Goal: Transaction & Acquisition: Purchase product/service

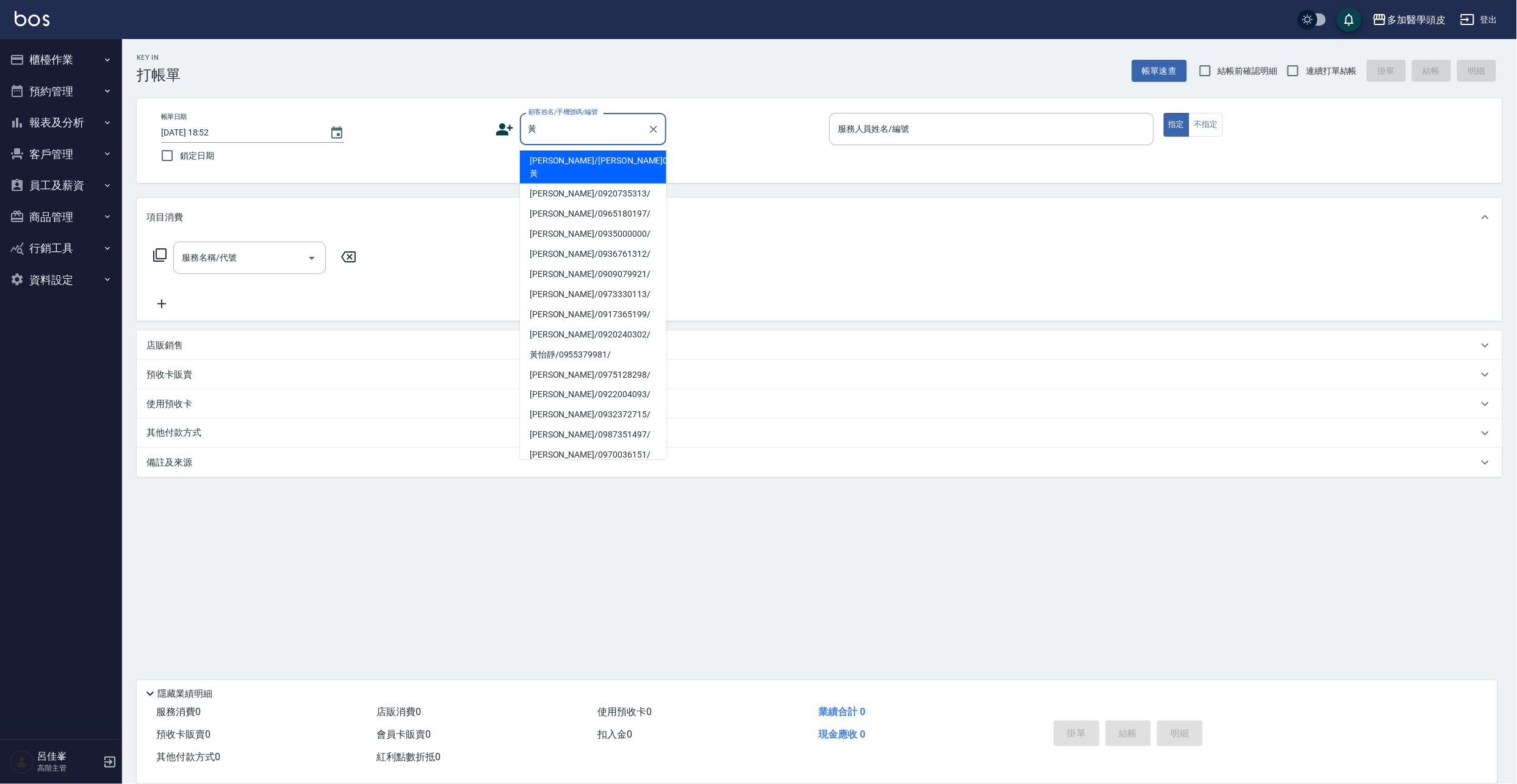
click at [548, 204] on li "[PERSON_NAME]/0965180197/" at bounding box center [593, 214] width 147 height 20
type input "[PERSON_NAME]/0965180197/"
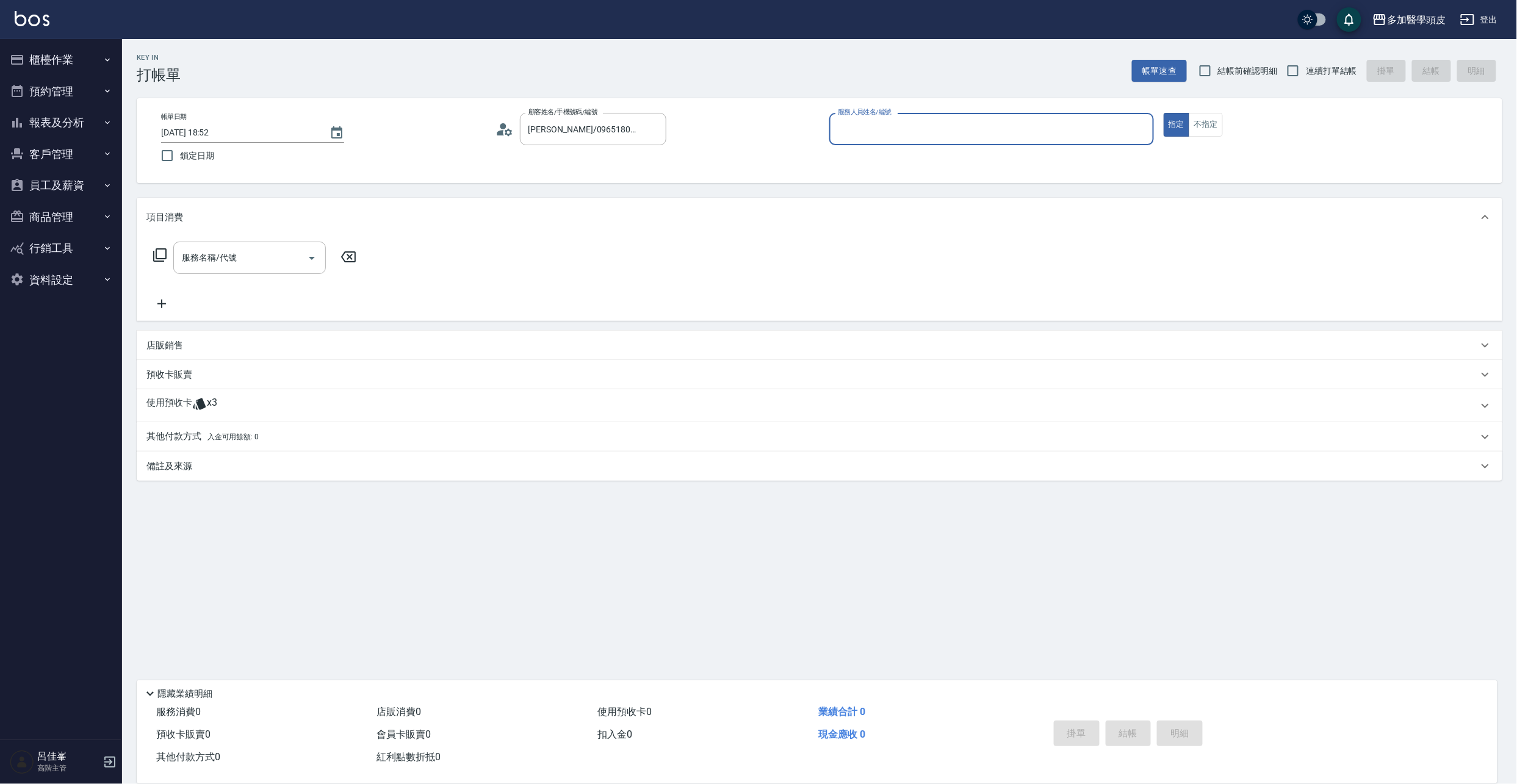
click at [897, 130] on input "服務人員姓名/編號" at bounding box center [991, 129] width 314 height 22
click at [873, 178] on span "[PERSON_NAME](無代號)" at bounding box center [867, 181] width 58 height 13
type input "[PERSON_NAME](無代號)"
click at [207, 401] on span "x3" at bounding box center [212, 405] width 10 height 18
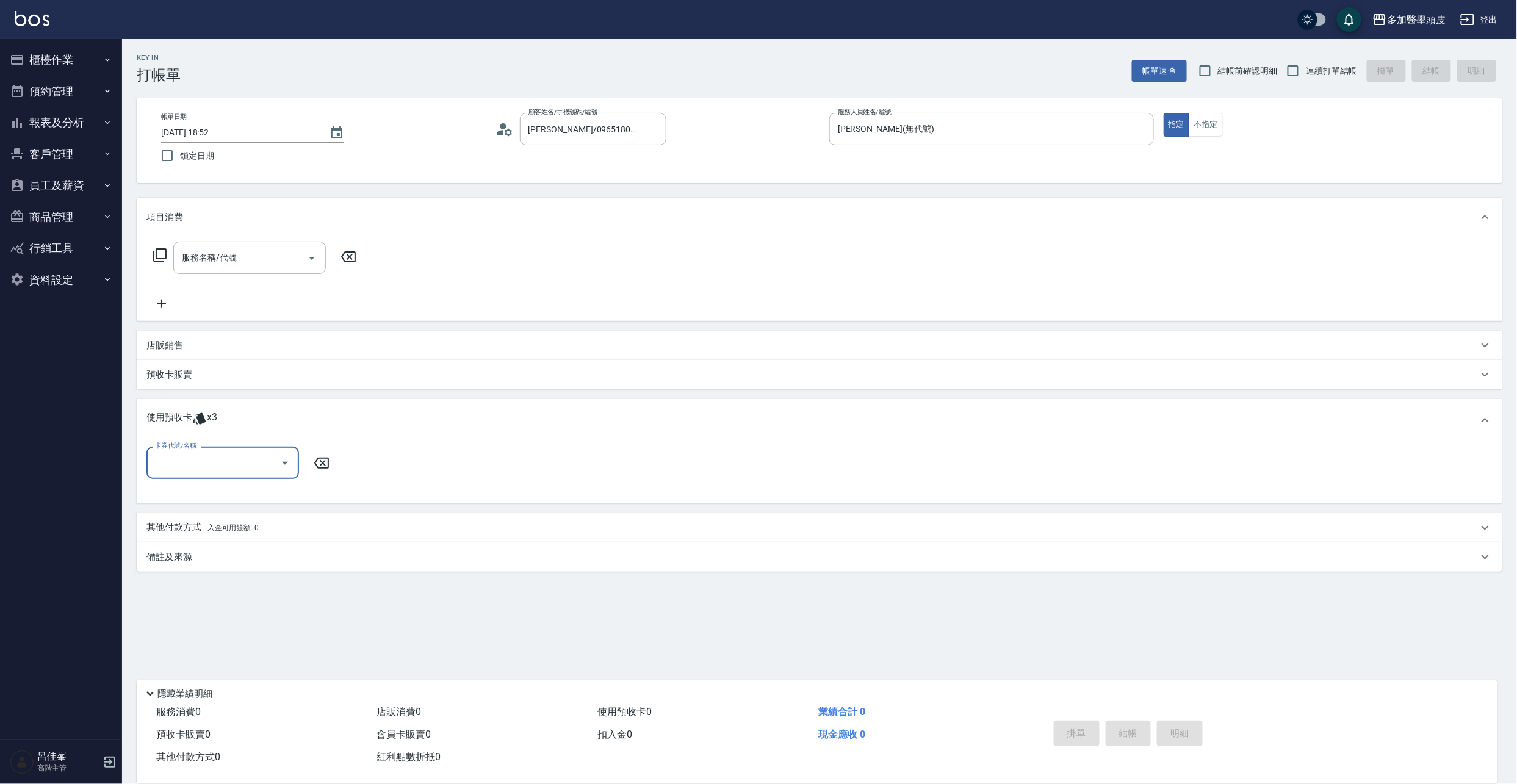
click at [288, 468] on icon "Open" at bounding box center [285, 463] width 14 height 14
click at [275, 521] on div "頭皮水療SPA 3堂 剩餘2張" at bounding box center [223, 514] width 152 height 20
type input "頭皮水療SPA 3[PERSON_NAME]"
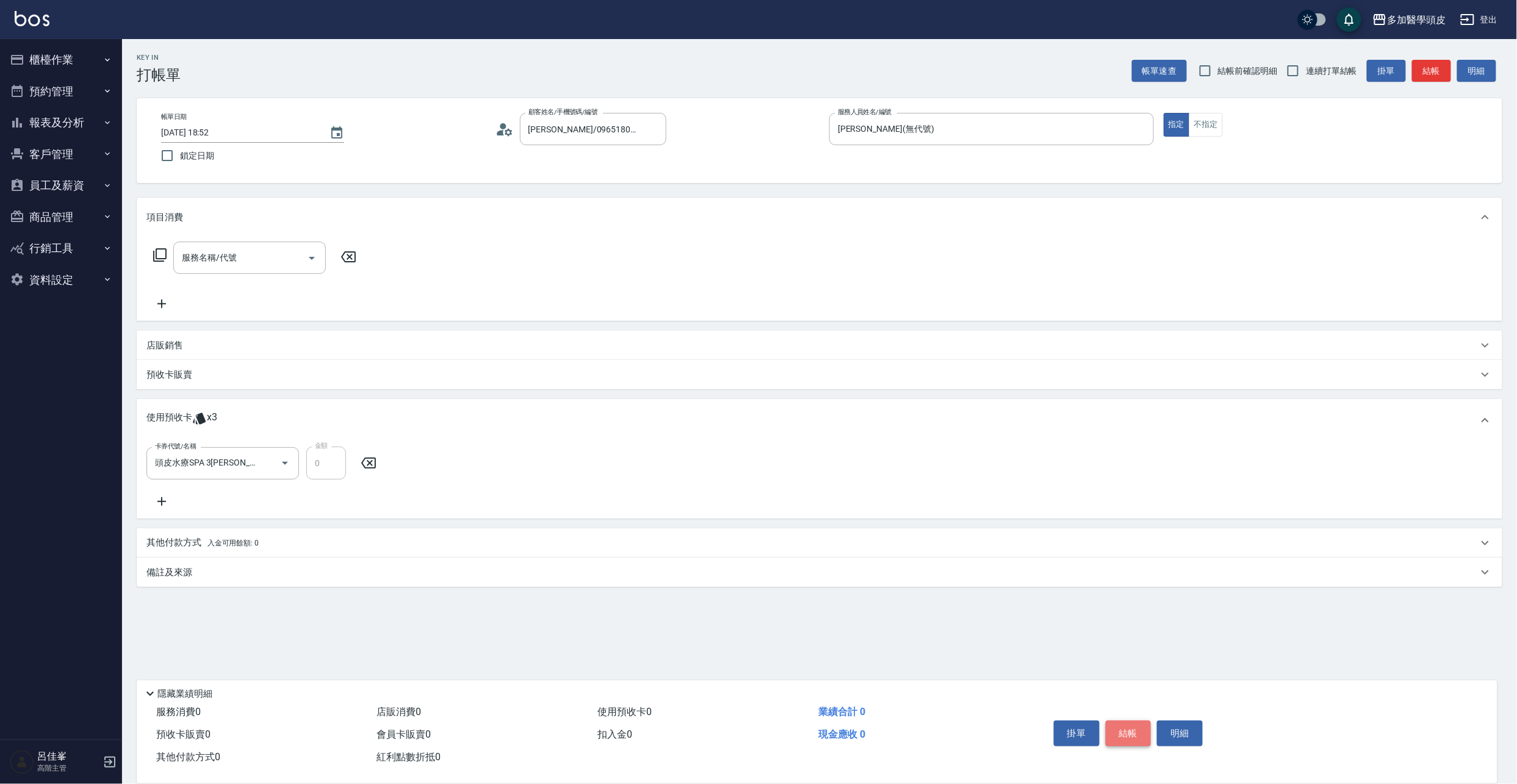
click at [1124, 734] on button "結帳" at bounding box center [1129, 734] width 46 height 26
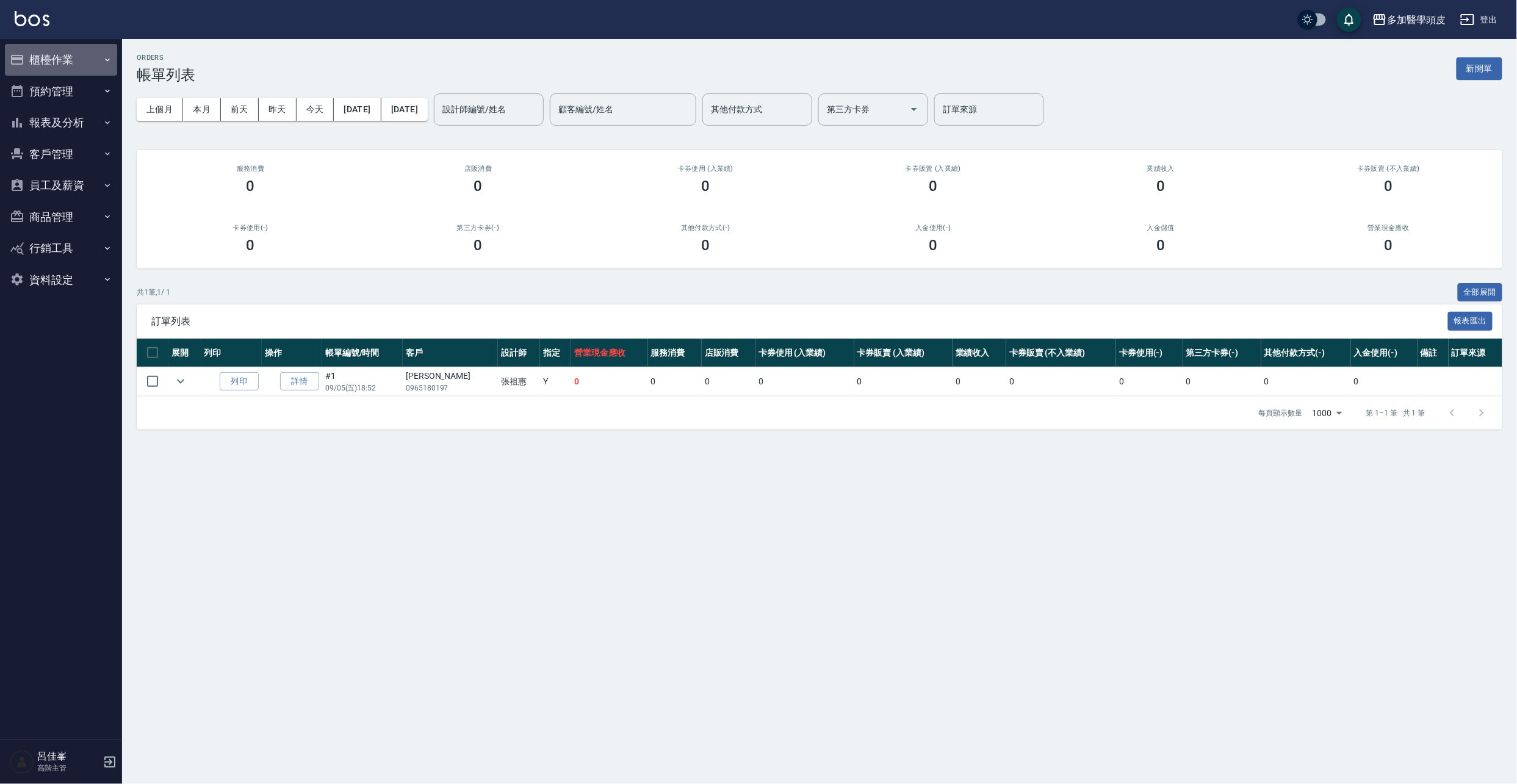
click at [68, 59] on button "櫃檯作業" at bounding box center [61, 60] width 112 height 32
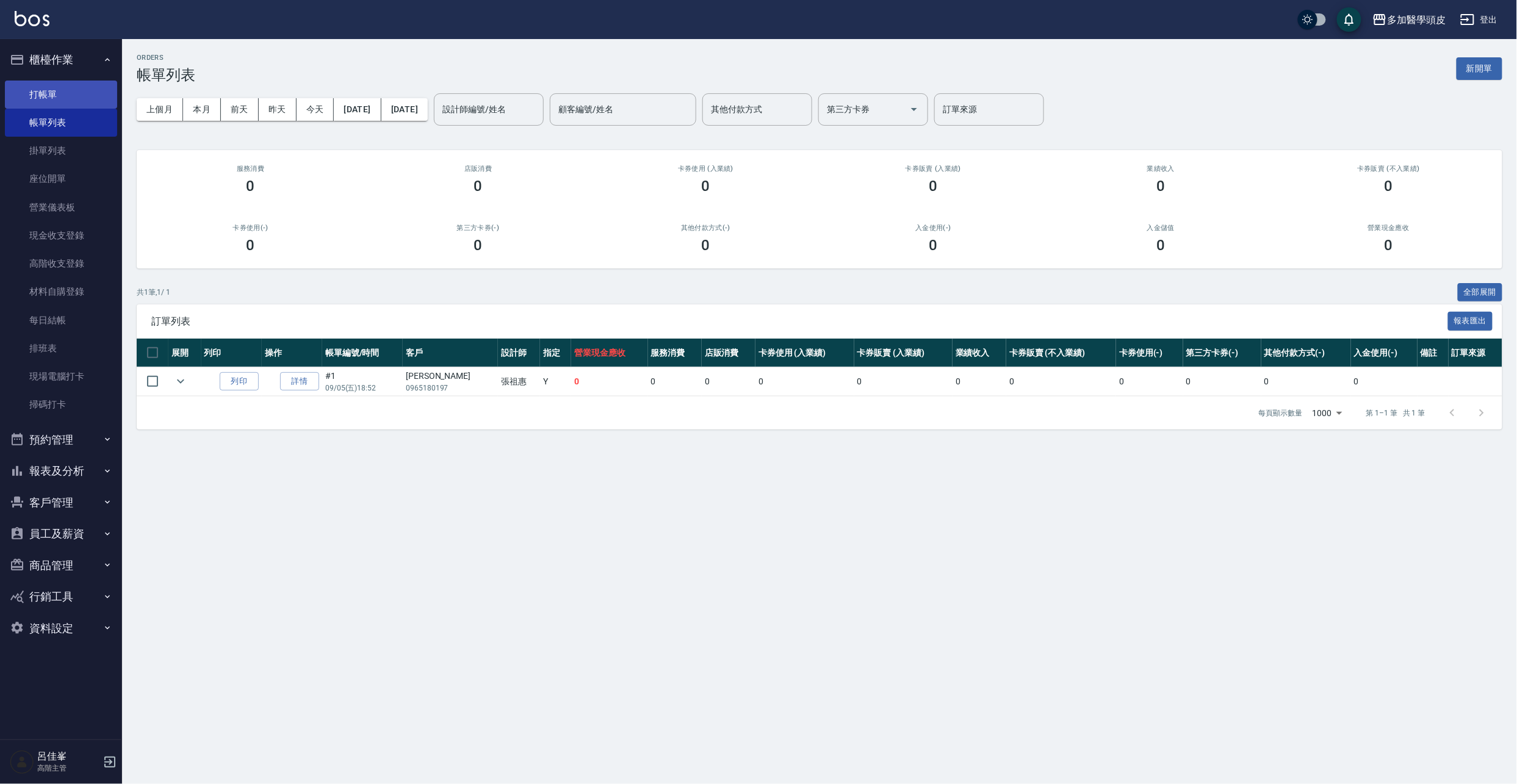
drag, startPoint x: 88, startPoint y: 95, endPoint x: 88, endPoint y: 101, distance: 6.0
click at [88, 95] on link "打帳單" at bounding box center [61, 94] width 112 height 28
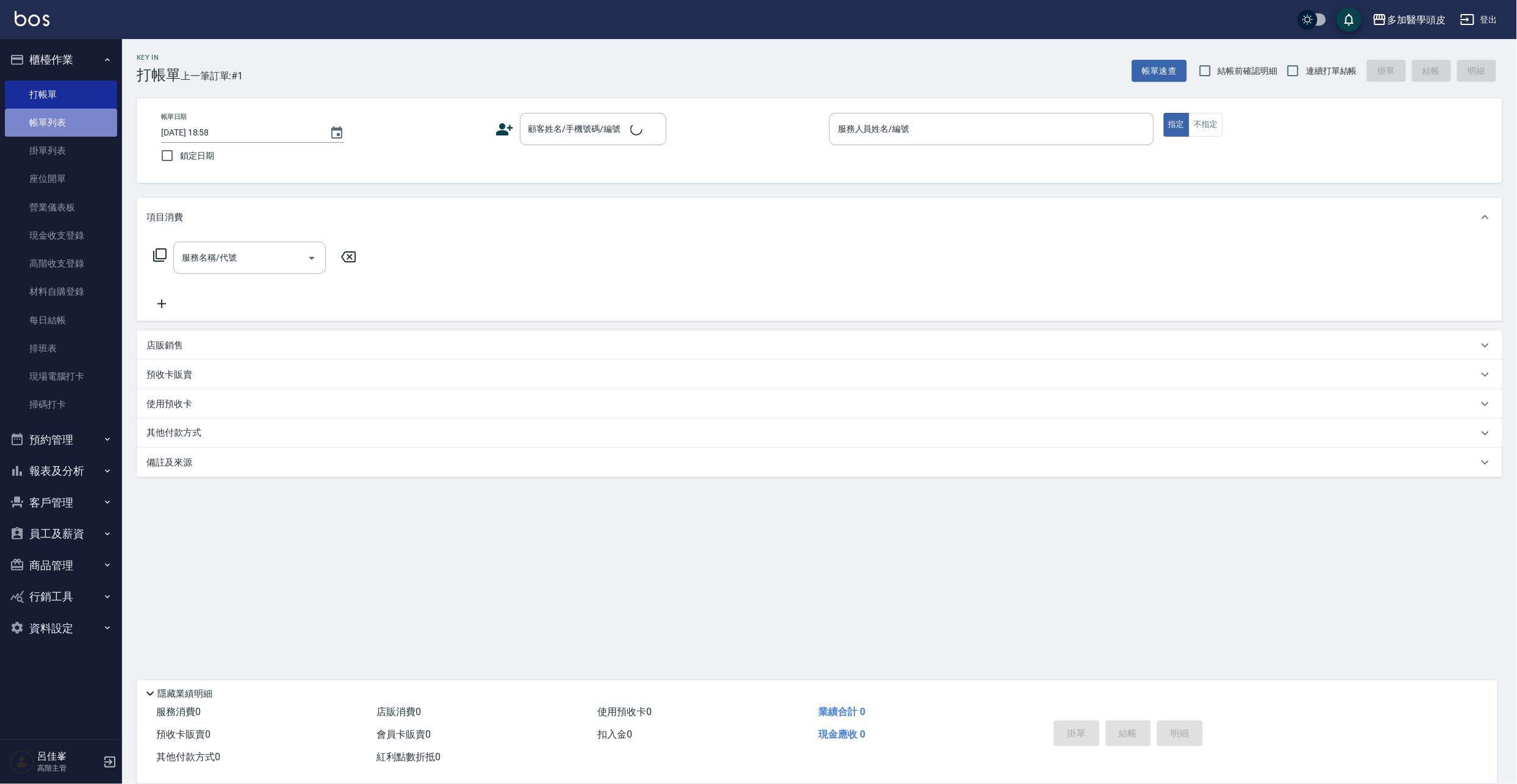
click at [88, 127] on link "帳單列表" at bounding box center [61, 122] width 112 height 28
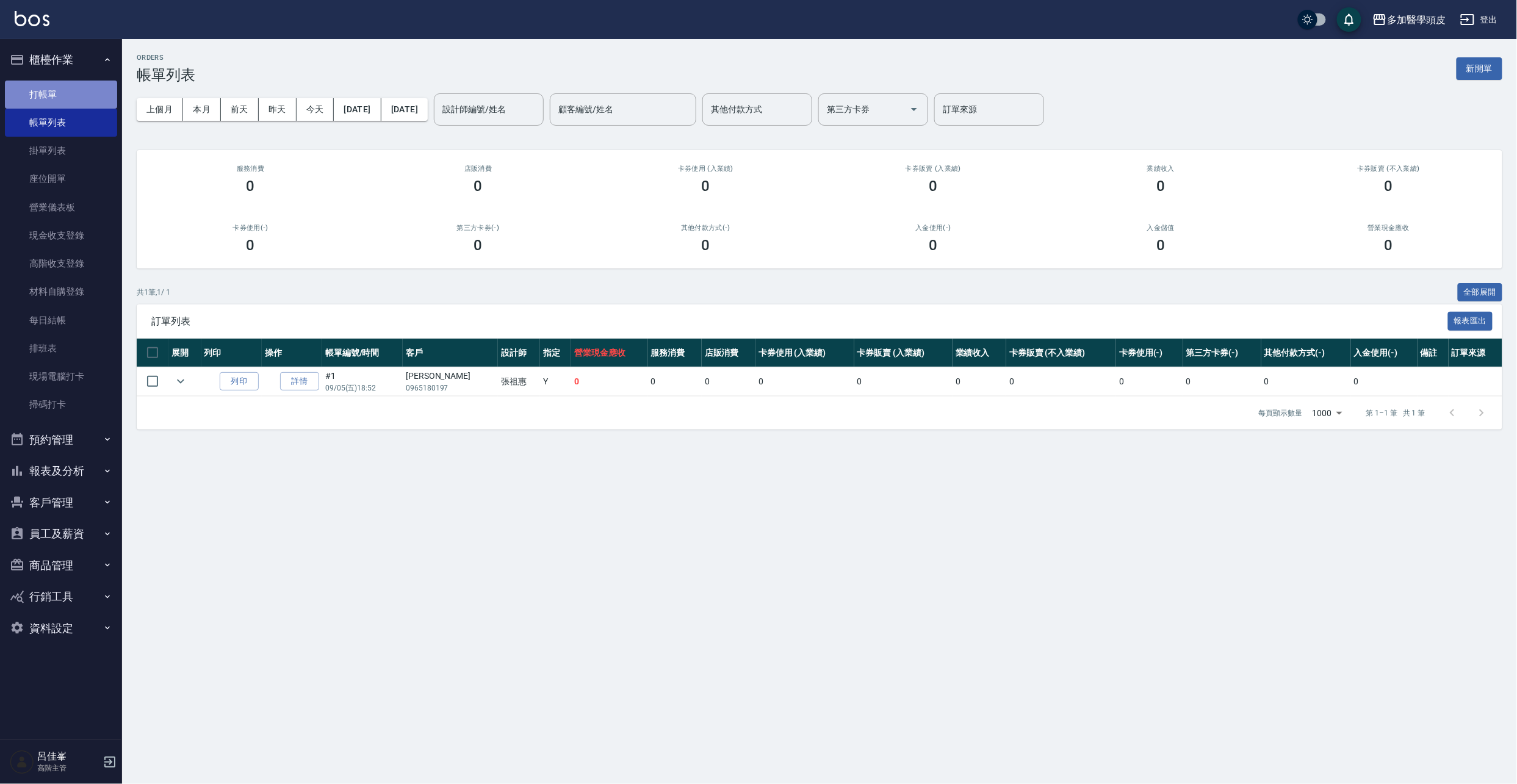
click at [110, 94] on link "打帳單" at bounding box center [61, 94] width 112 height 28
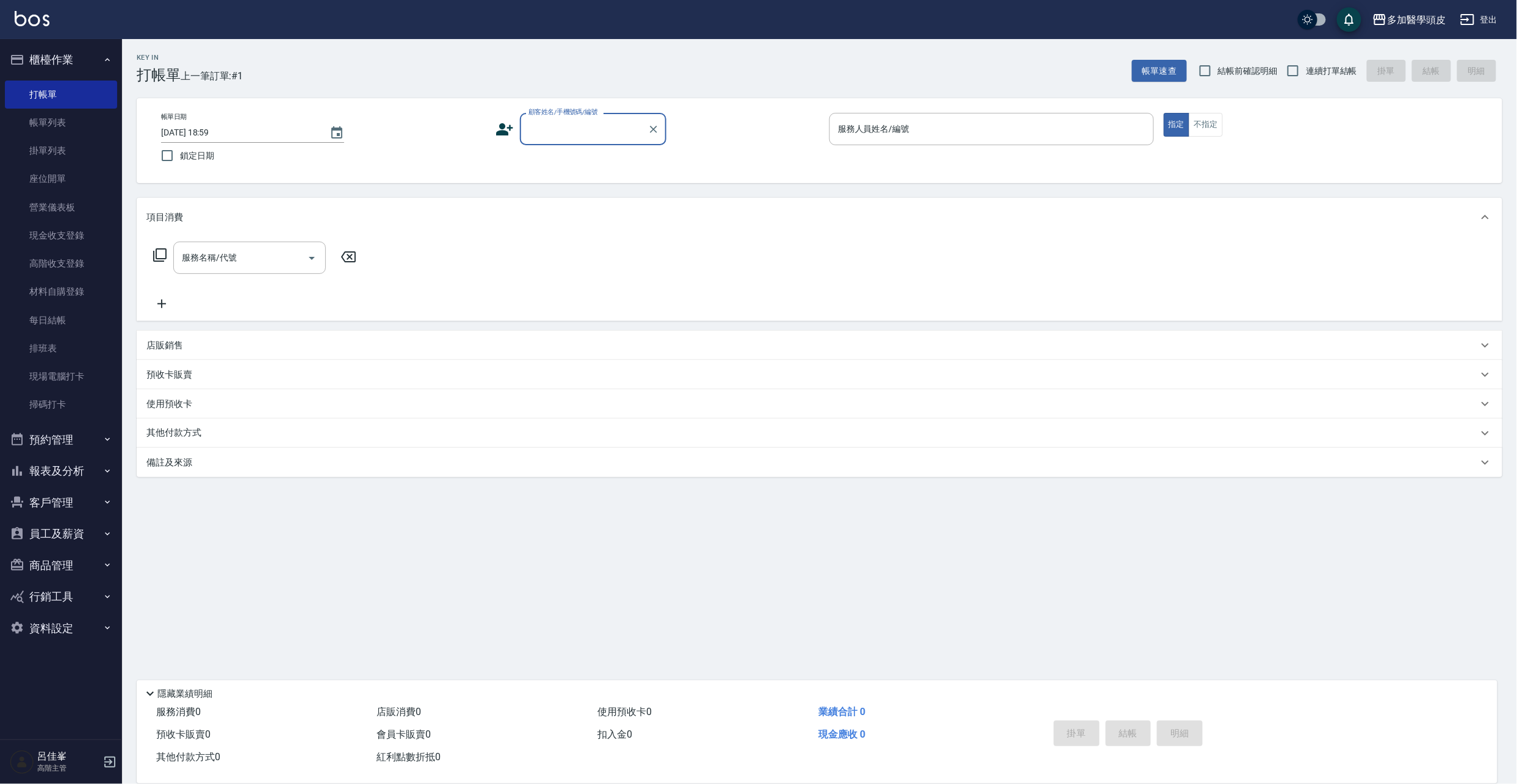
click at [580, 126] on input "顧客姓名/手機號碼/編號" at bounding box center [583, 129] width 117 height 22
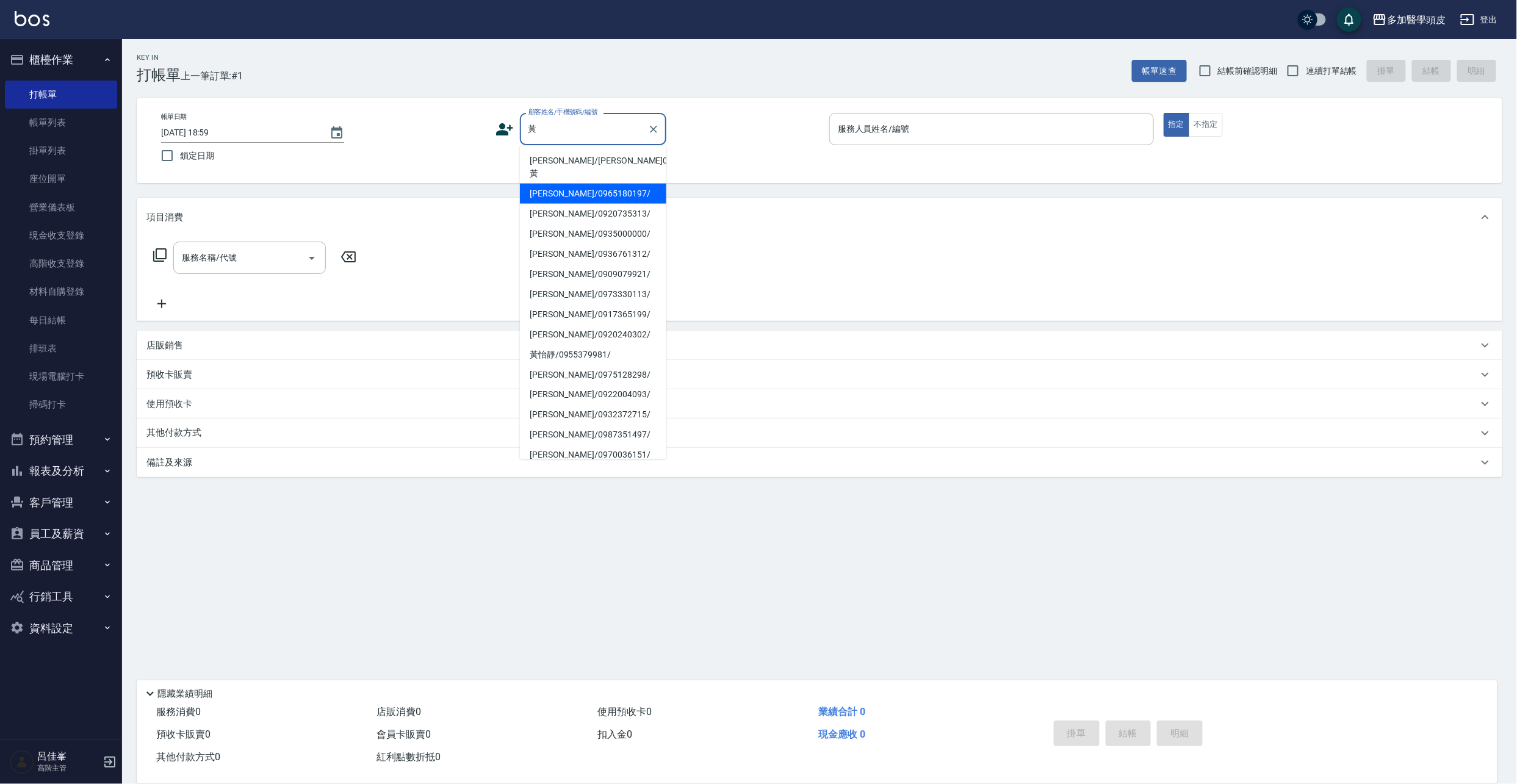
click at [573, 183] on li "[PERSON_NAME]/0965180197/" at bounding box center [593, 193] width 147 height 20
type input "[PERSON_NAME]/0965180197/"
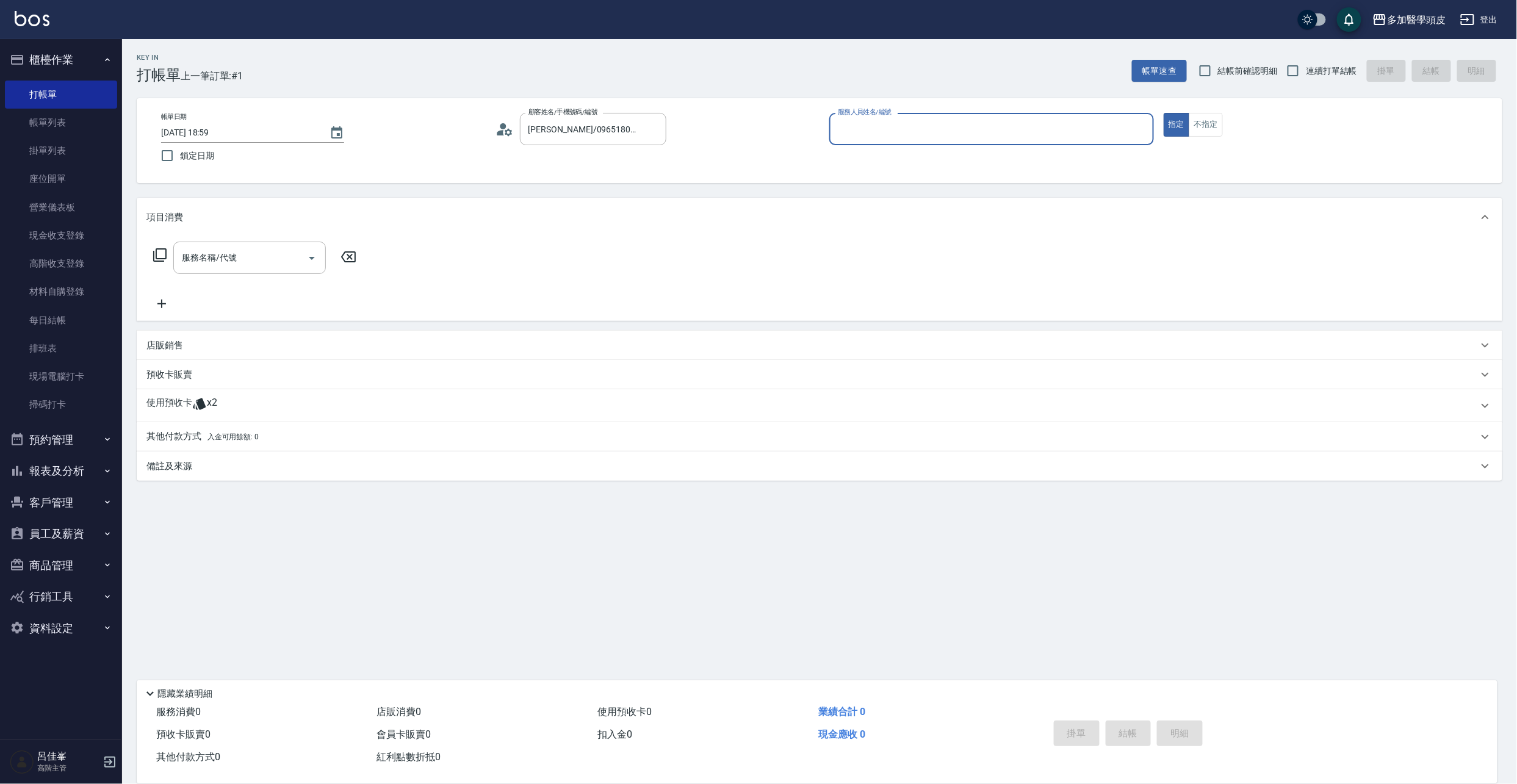
click at [975, 129] on input "服務人員姓名/編號" at bounding box center [991, 129] width 314 height 22
click at [943, 159] on div "[PERSON_NAME](無代號)" at bounding box center [991, 161] width 324 height 20
type input "[PERSON_NAME](無代號)"
click at [312, 263] on icon "Open" at bounding box center [311, 258] width 14 height 14
click at [156, 305] on icon at bounding box center [162, 304] width 30 height 14
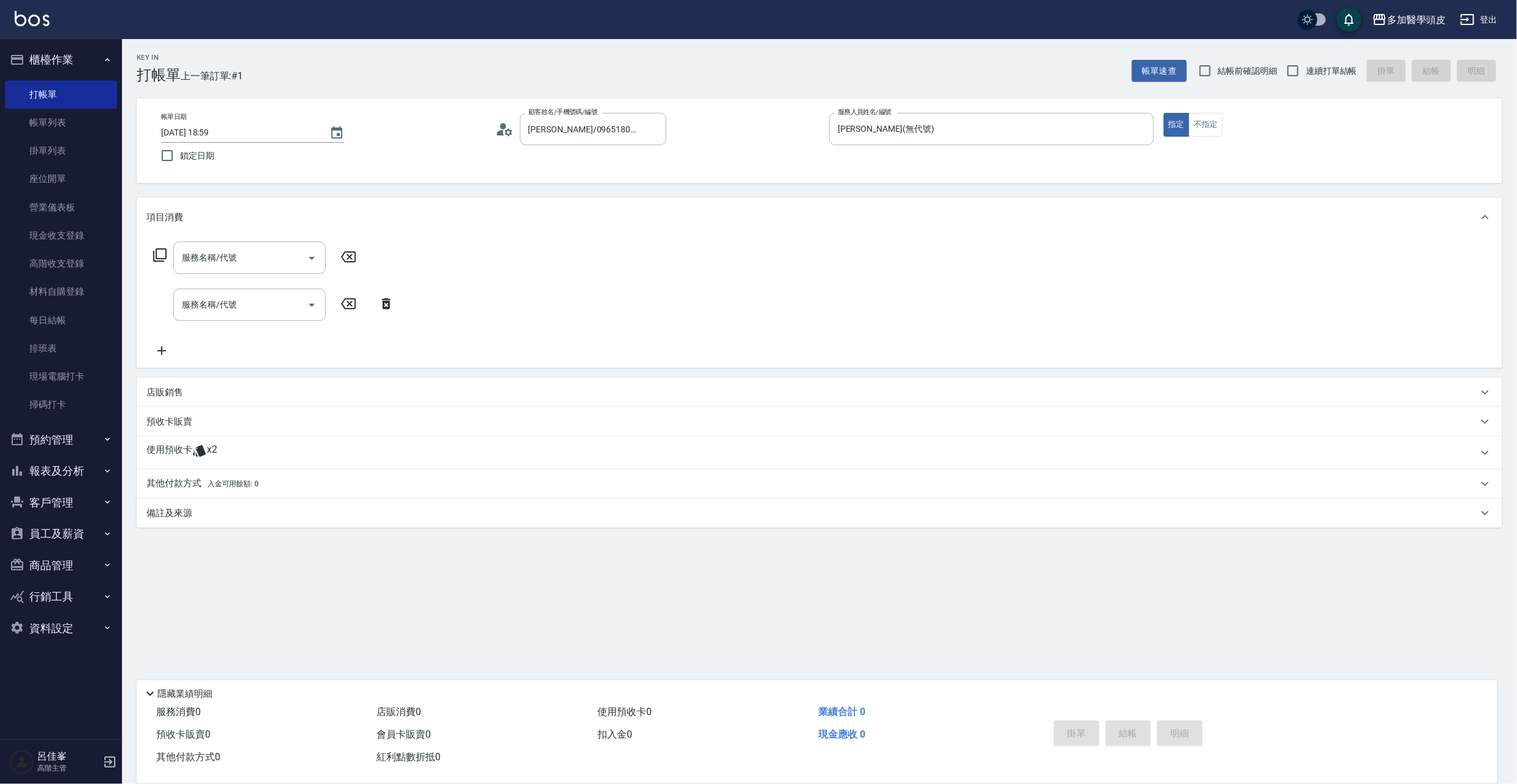
click at [170, 396] on p "店販銷售" at bounding box center [165, 393] width 37 height 13
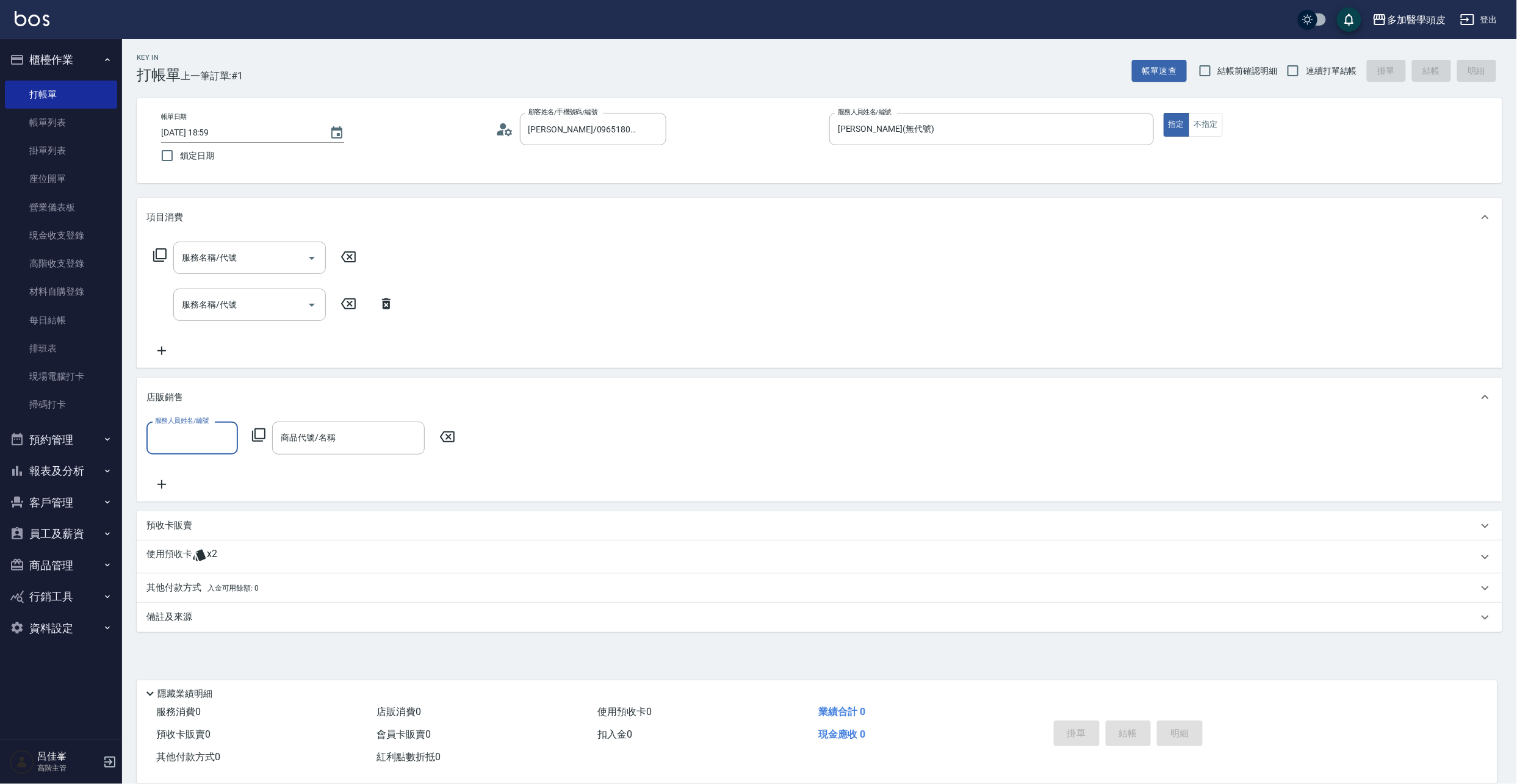
click at [211, 438] on input "服務人員姓名/編號" at bounding box center [192, 438] width 81 height 22
drag, startPoint x: 215, startPoint y: 464, endPoint x: 333, endPoint y: 460, distance: 118.1
click at [217, 466] on div "[PERSON_NAME](無代號)" at bounding box center [192, 469] width 91 height 20
type input "[PERSON_NAME](無代號)"
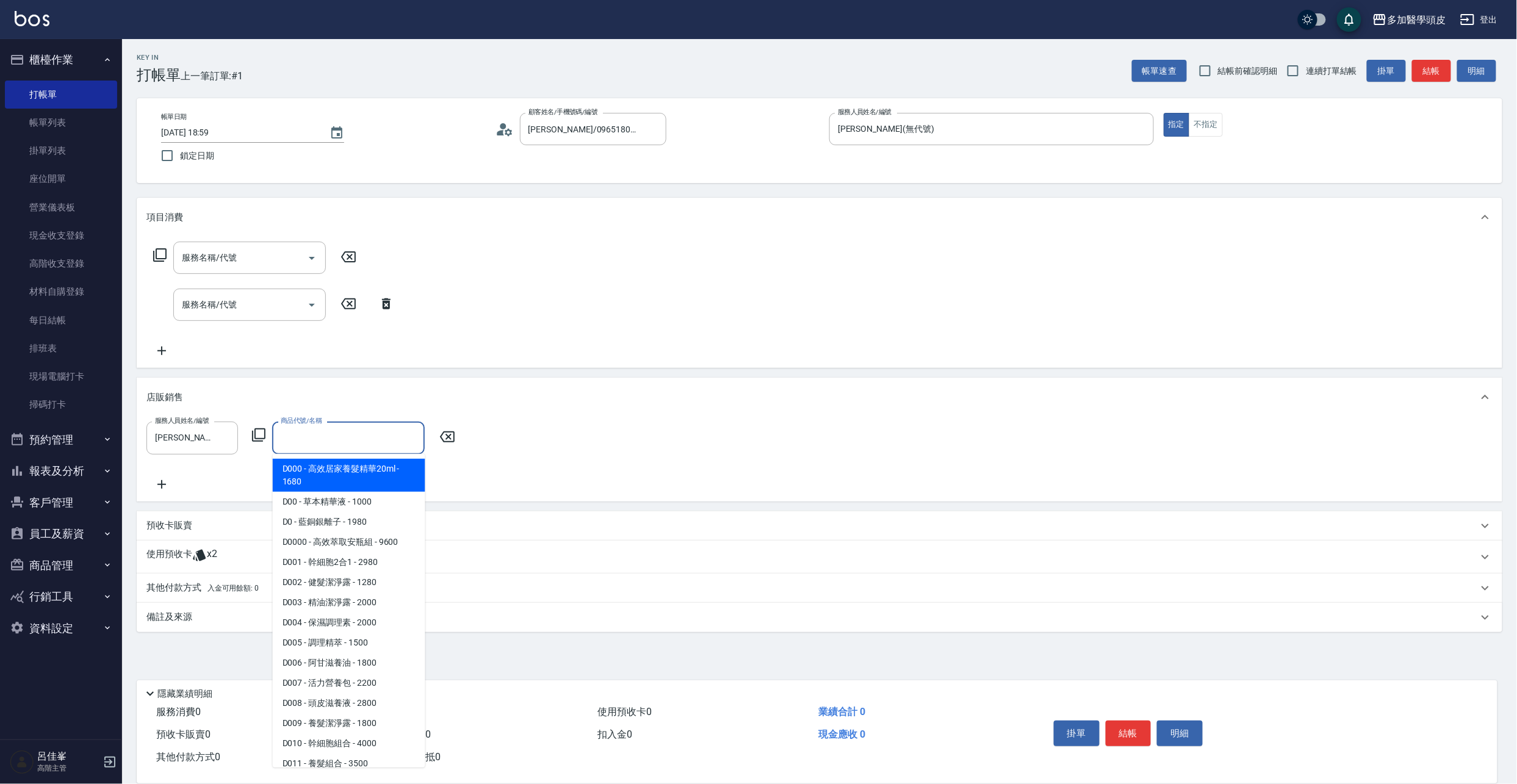
click at [399, 432] on input "商品代號/名稱" at bounding box center [348, 438] width 142 height 22
click at [357, 469] on span "D000 - 高效居家養髮精華20ml - 1680" at bounding box center [349, 475] width 152 height 33
type input "高效居家養髮精華20ml"
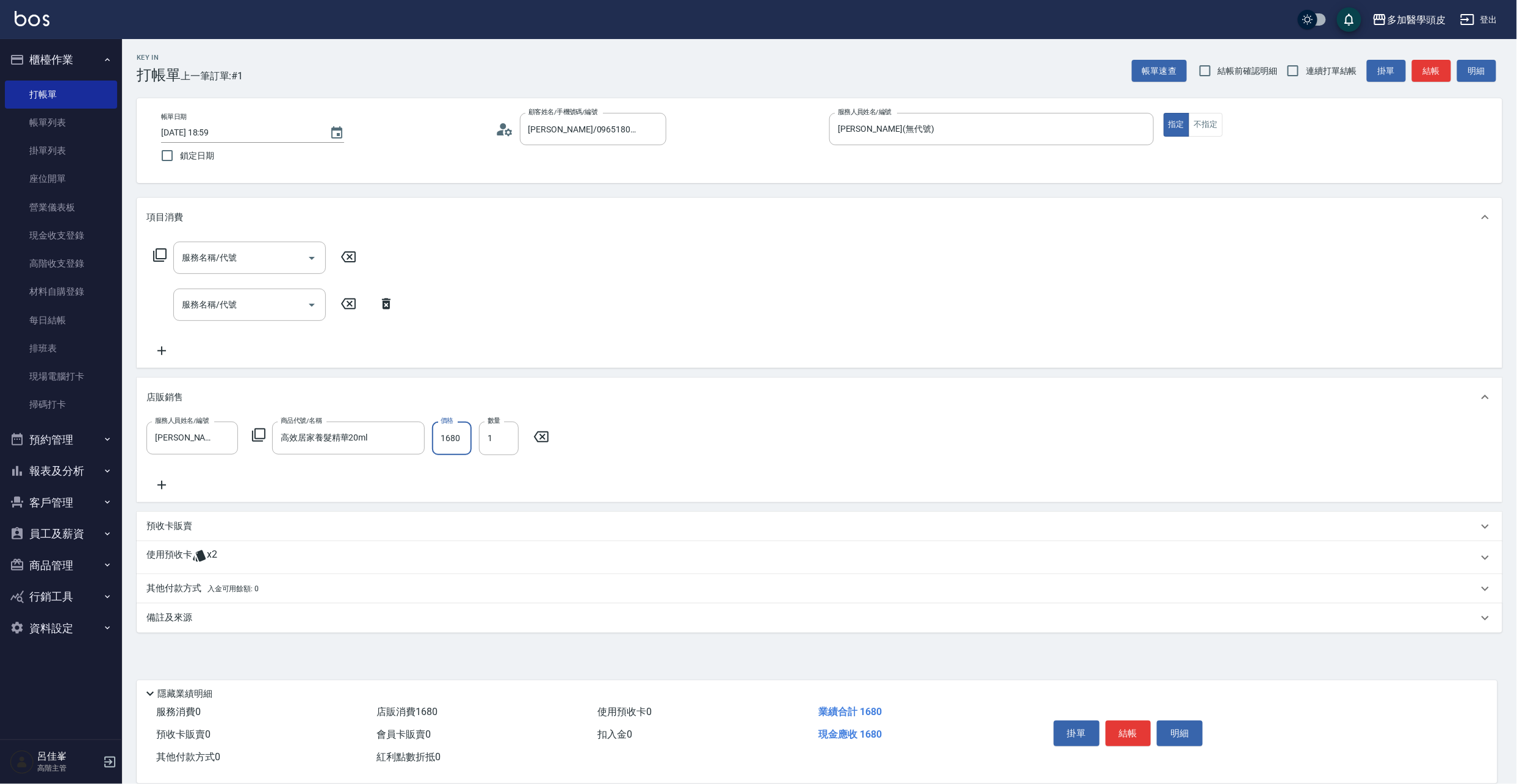
click at [462, 439] on input "1680" at bounding box center [452, 438] width 40 height 33
type input "1512"
click at [511, 442] on input "1" at bounding box center [498, 438] width 40 height 33
type input "2"
click at [157, 484] on icon at bounding box center [162, 485] width 30 height 14
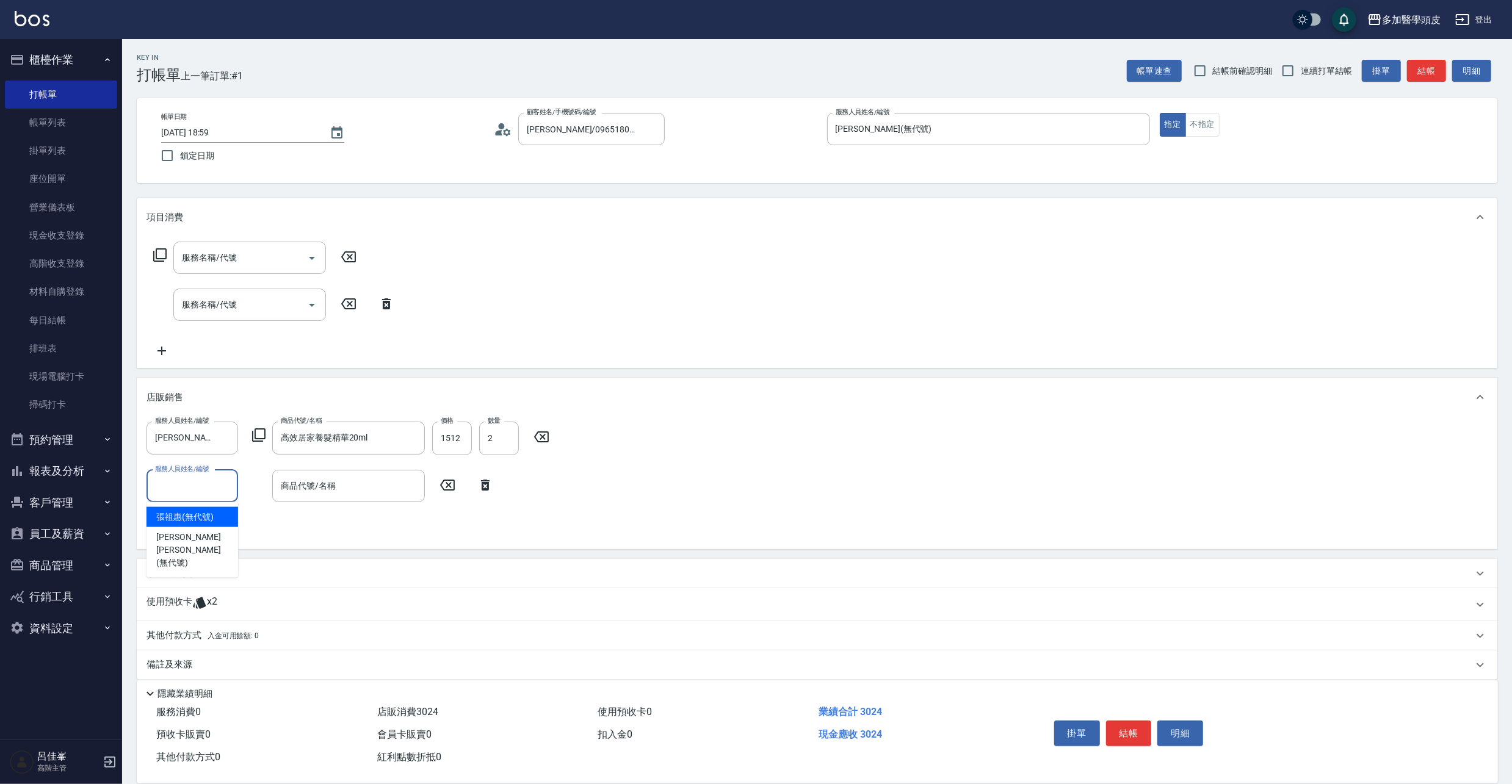
click at [220, 481] on input "服務人員姓名/編號" at bounding box center [192, 486] width 81 height 22
click at [227, 510] on div "[PERSON_NAME](無代號)" at bounding box center [192, 517] width 91 height 20
type input "[PERSON_NAME](無代號)"
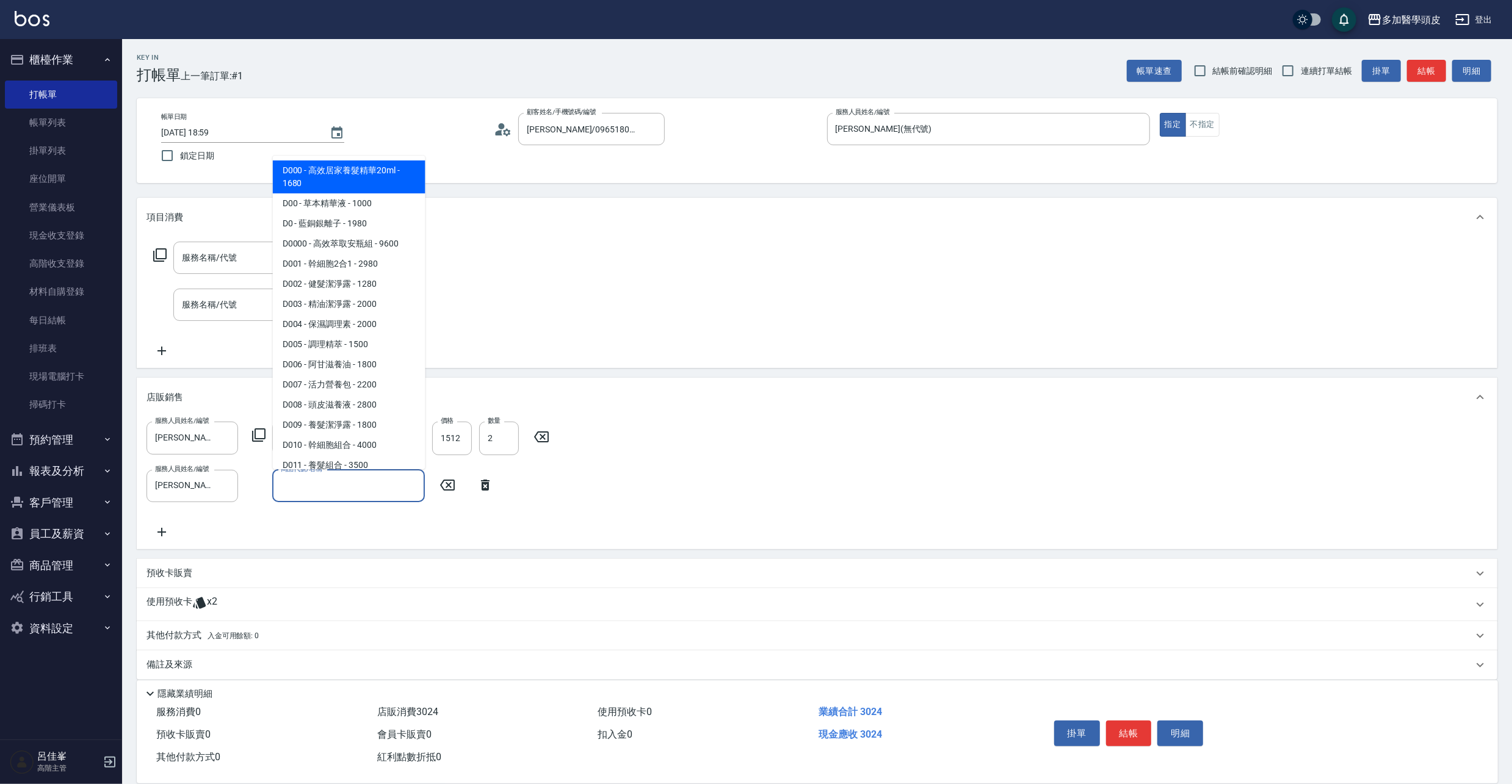
click at [356, 491] on input "商品代號/名稱" at bounding box center [348, 486] width 142 height 22
click at [360, 227] on span "D0 - 藍銅銀離子 - 1980" at bounding box center [349, 224] width 153 height 20
type input "藍銅銀離子"
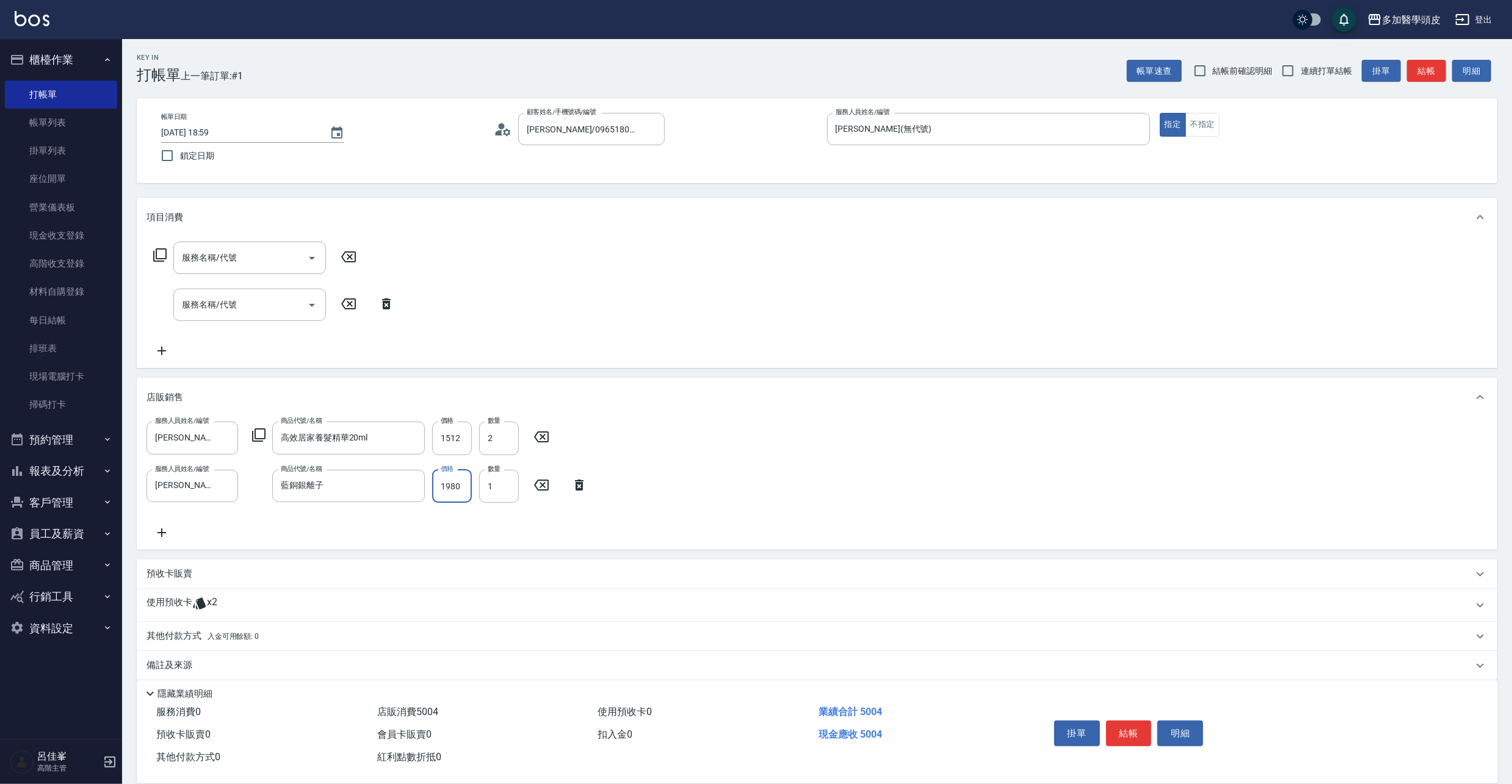
click at [459, 482] on input "1980" at bounding box center [452, 486] width 40 height 33
type input "1782"
drag, startPoint x: 156, startPoint y: 542, endPoint x: 144, endPoint y: 529, distance: 17.7
click at [144, 529] on div "服務人員姓名/編號 [PERSON_NAME](無代號) 服務人員姓名/編號 商品代號/名稱 高效居家養髮精華20ml 商品代號/名稱 價格 1512 價格 …" at bounding box center [817, 483] width 1361 height 132
click at [164, 533] on icon at bounding box center [162, 532] width 30 height 14
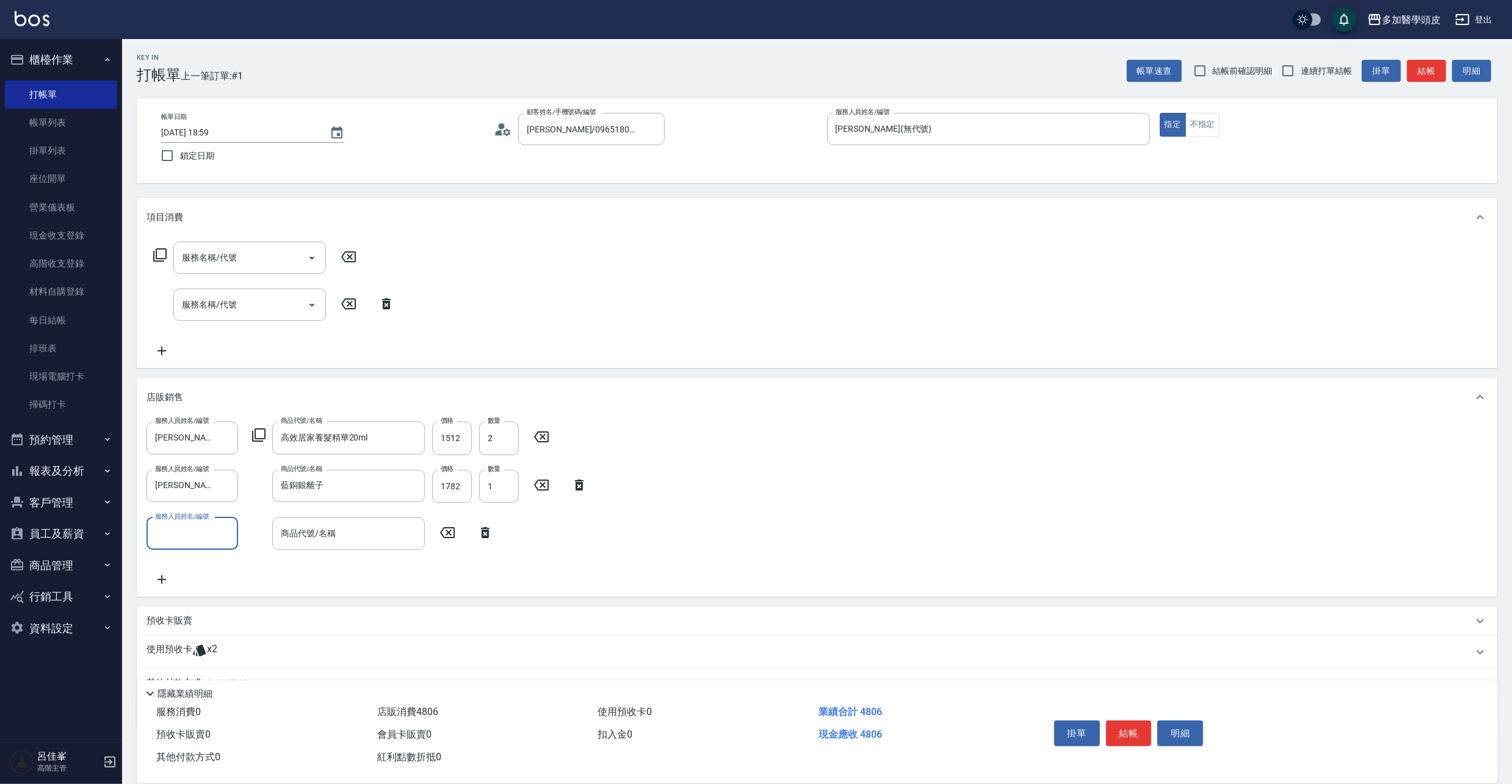
click at [223, 538] on input "服務人員姓名/編號" at bounding box center [192, 534] width 81 height 22
click at [208, 566] on span "[PERSON_NAME](無代號)" at bounding box center [185, 565] width 58 height 13
type input "[PERSON_NAME](無代號)"
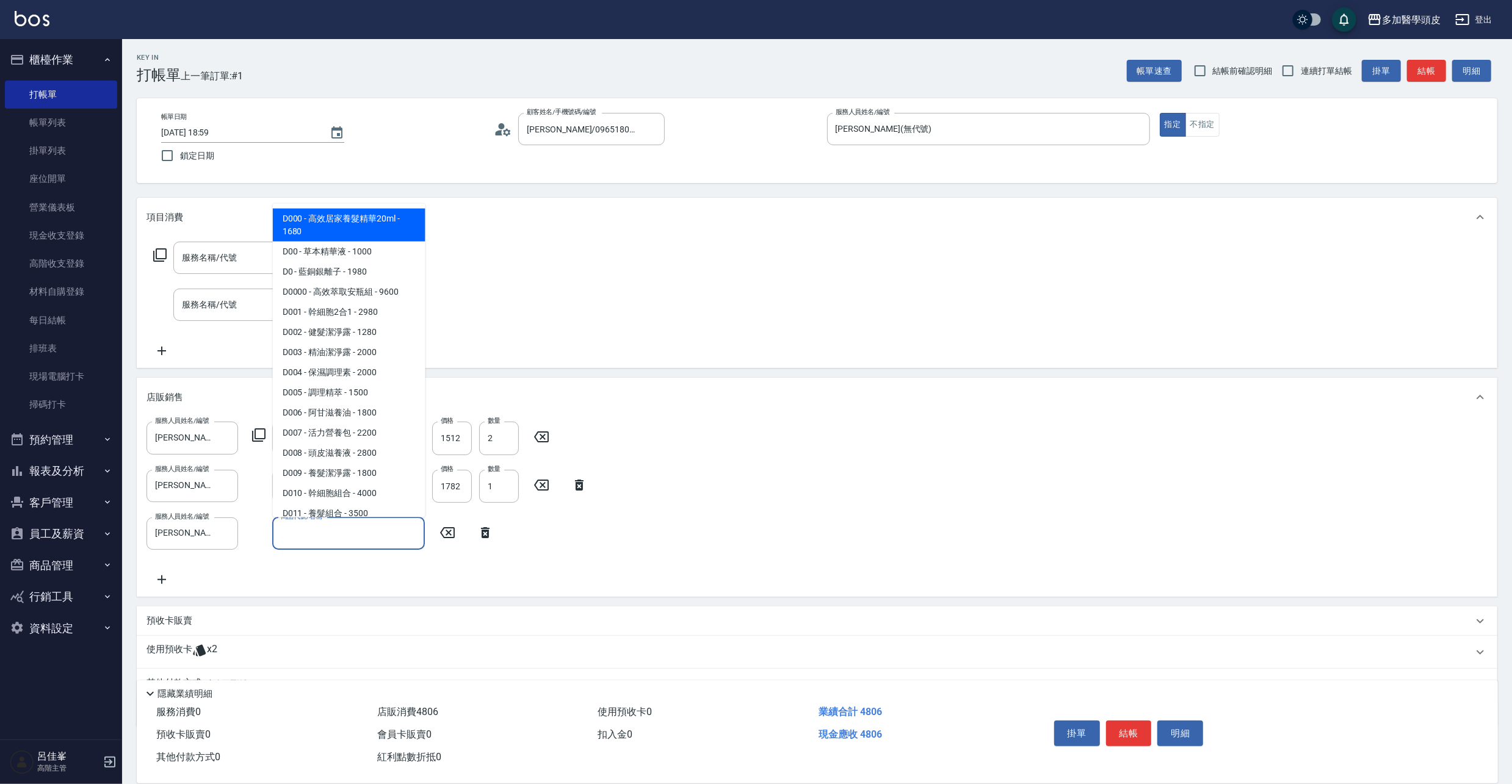
click at [352, 539] on input "商品代號/名稱" at bounding box center [348, 534] width 142 height 22
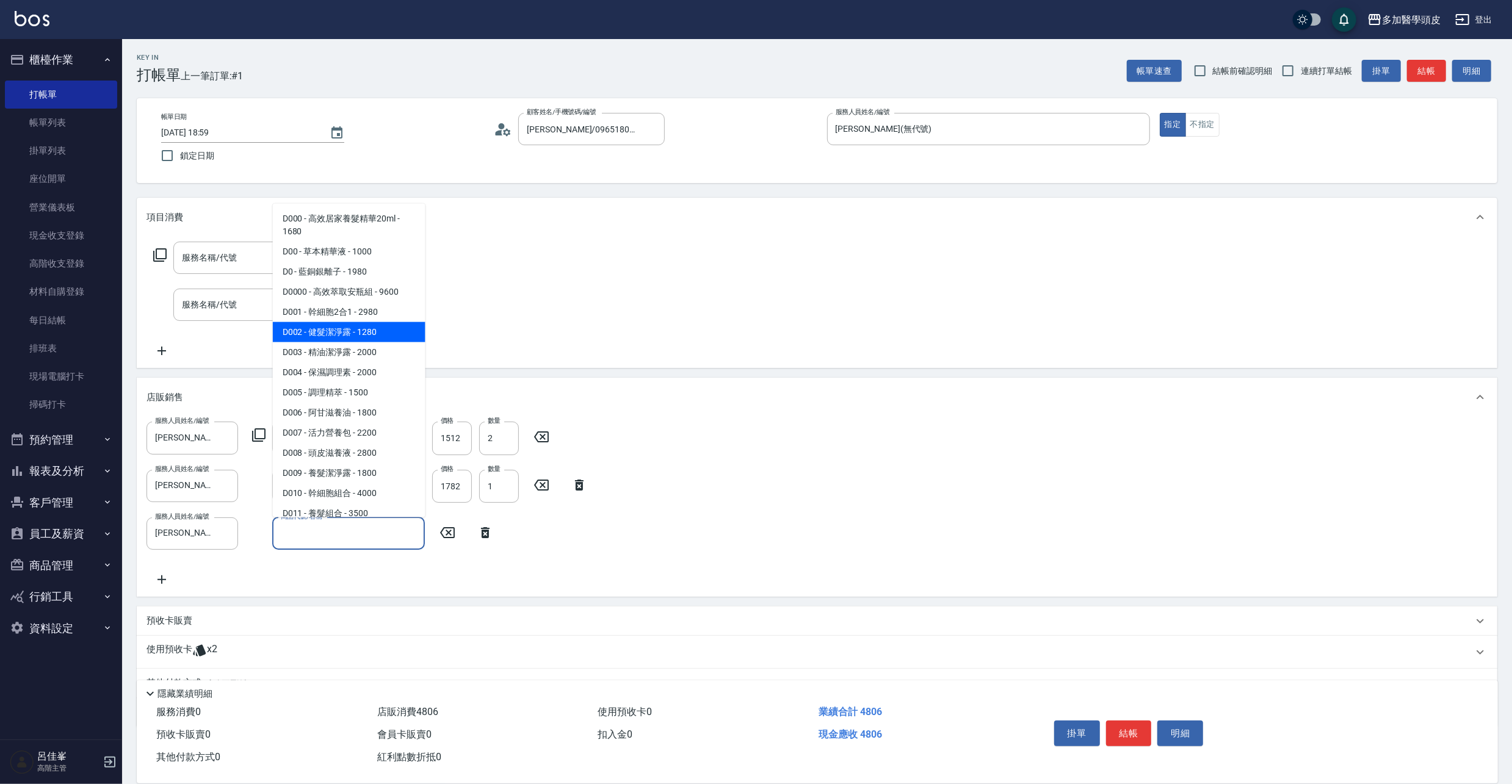
click at [363, 332] on span "D002 - 健髮潔淨露 - 1280" at bounding box center [349, 332] width 153 height 20
type input "健髮潔淨露"
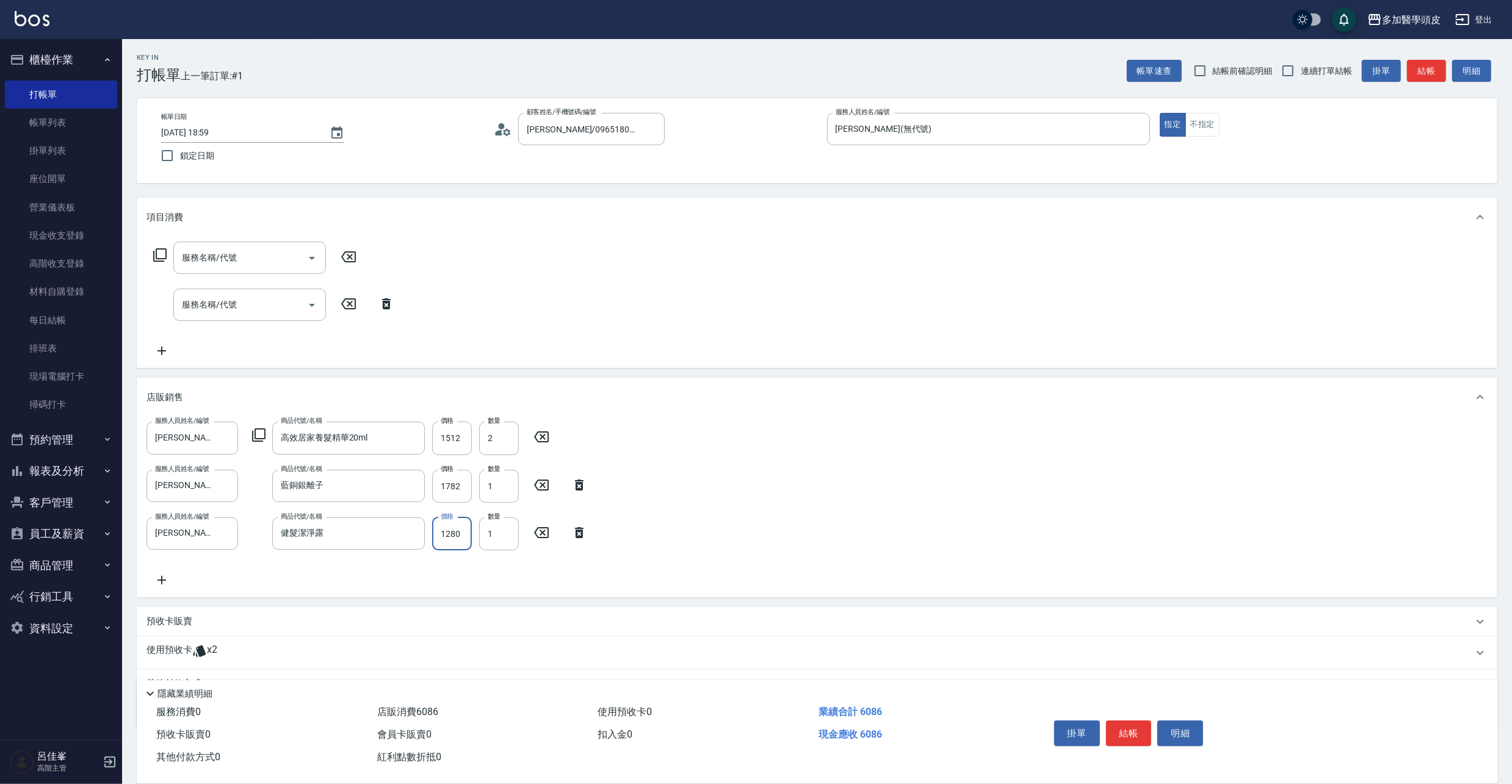
click at [461, 534] on input "1280" at bounding box center [452, 534] width 40 height 33
type input "1152"
click at [161, 580] on icon at bounding box center [162, 580] width 9 height 9
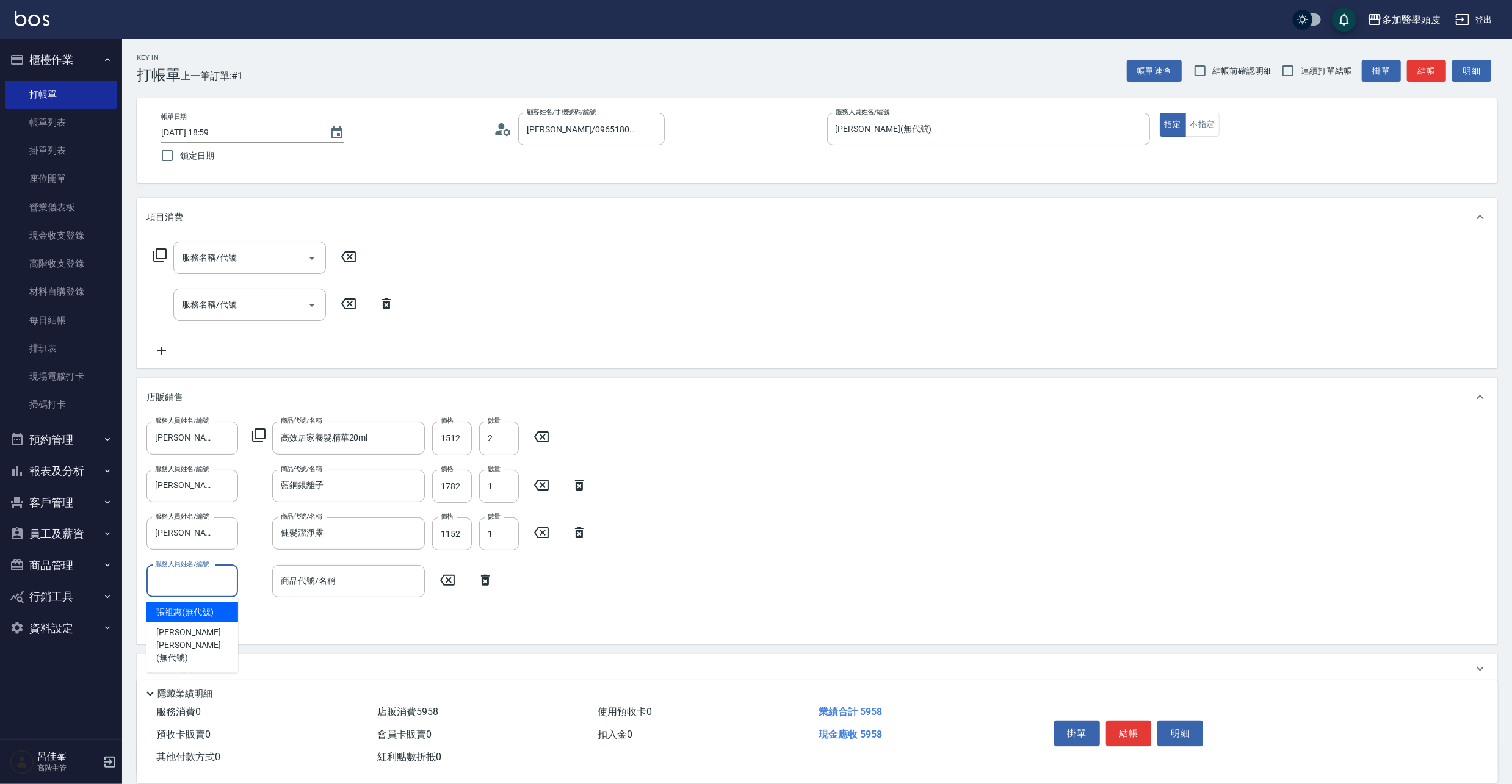
click at [218, 580] on input "服務人員姓名/編號" at bounding box center [192, 581] width 81 height 22
click at [219, 611] on div "[PERSON_NAME](無代號)" at bounding box center [192, 612] width 91 height 20
type input "[PERSON_NAME](無代號)"
click at [352, 578] on input "商品代號/名稱" at bounding box center [348, 581] width 142 height 22
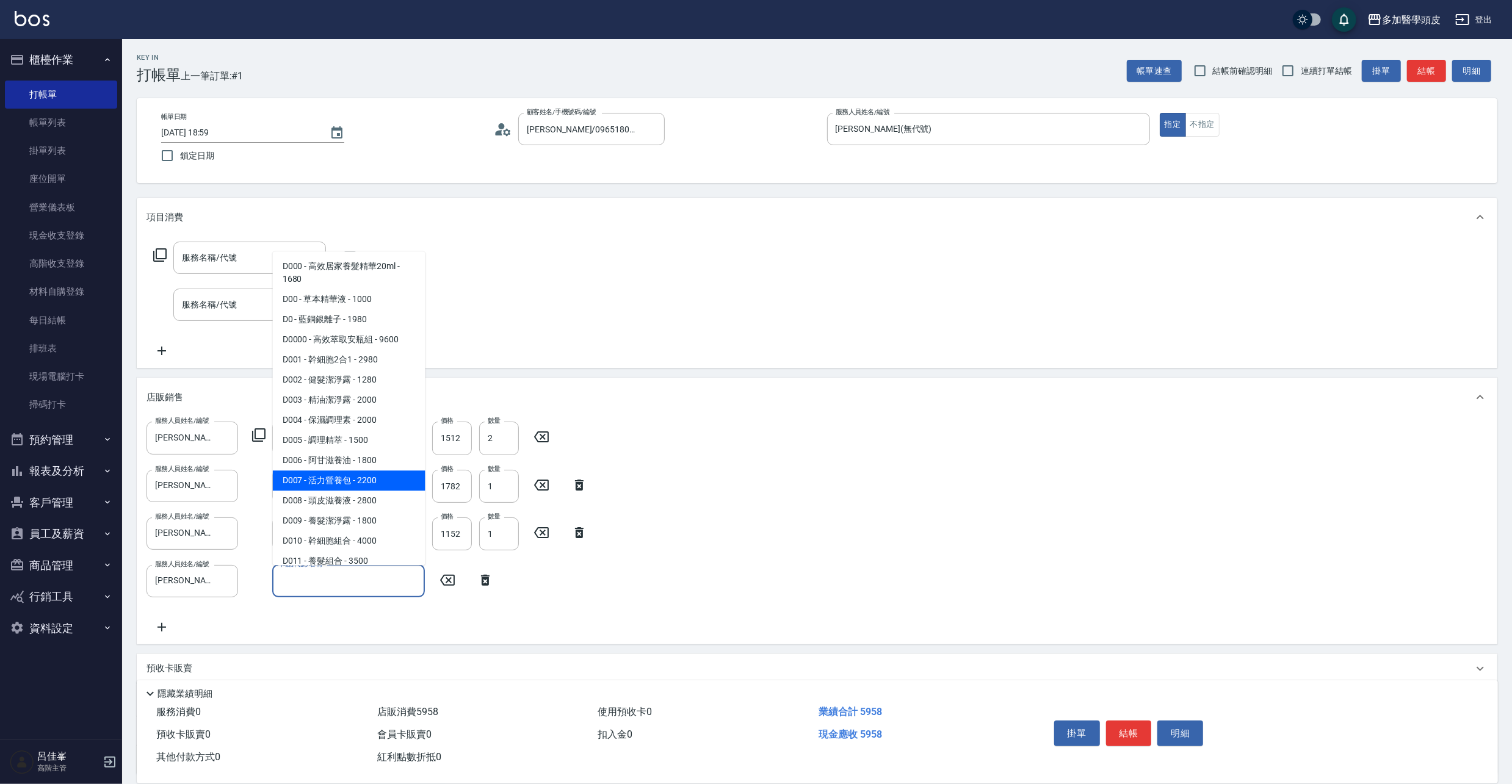
click at [353, 481] on span "D007 - 活力營養包 - 2200" at bounding box center [349, 480] width 153 height 20
type input "活力營養包"
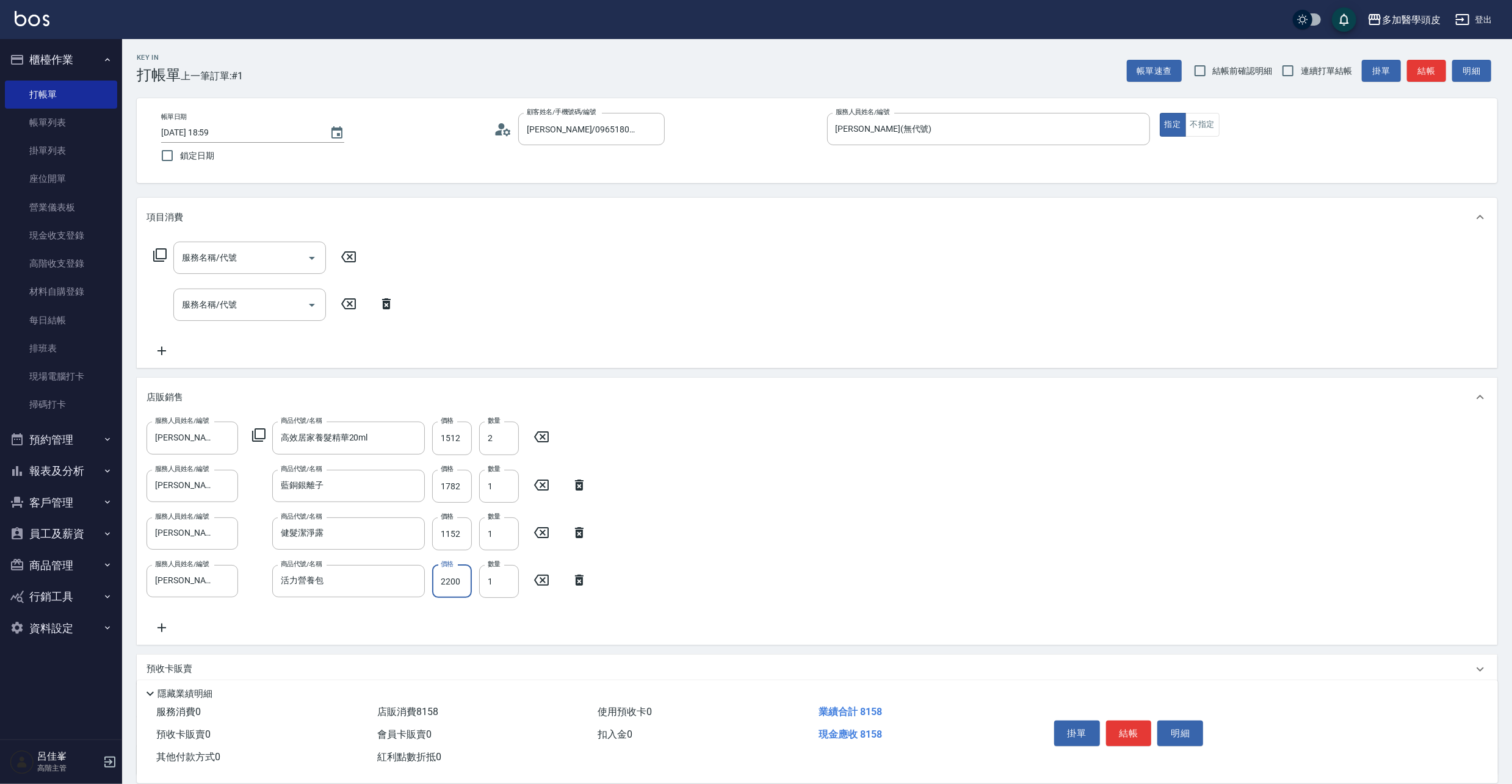
click at [461, 578] on input "2200" at bounding box center [452, 581] width 40 height 33
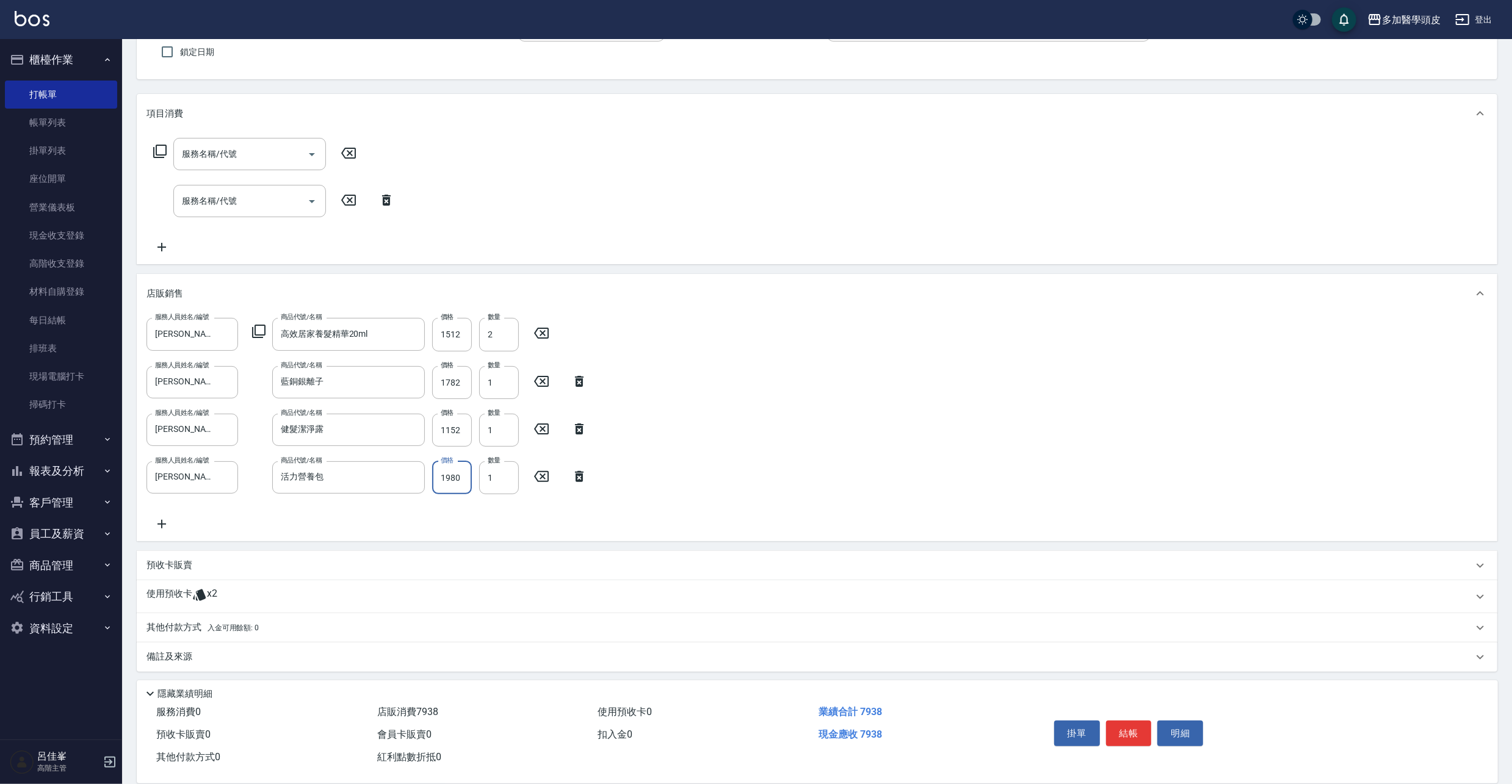
scroll to position [106, 0]
type input "1980"
click at [183, 562] on p "預收卡販賣" at bounding box center [170, 563] width 46 height 13
click at [308, 608] on icon "Open" at bounding box center [312, 608] width 14 height 14
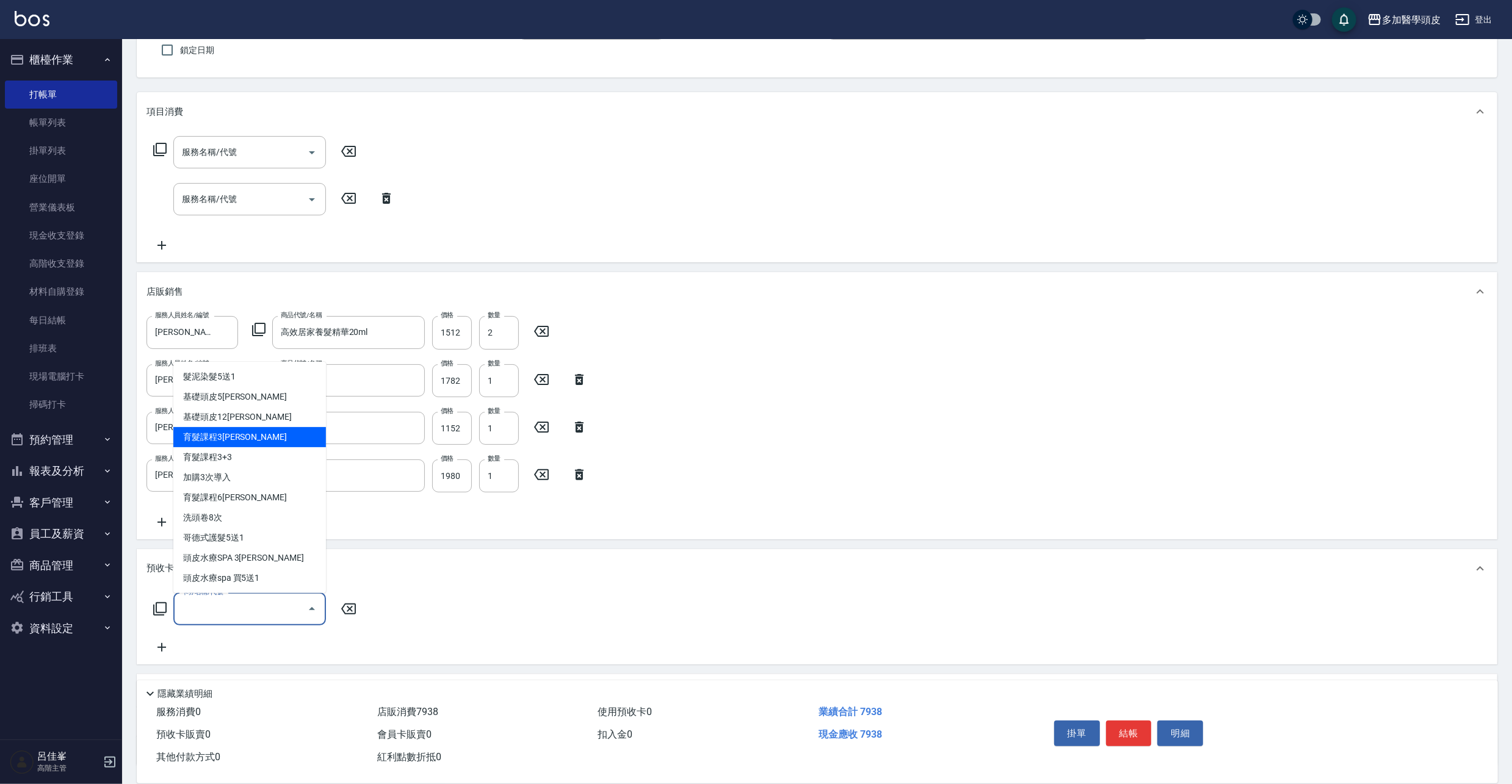
click at [248, 434] on span "育髮課程3[PERSON_NAME]" at bounding box center [250, 437] width 153 height 20
type input "育髮課程3堂(S3)"
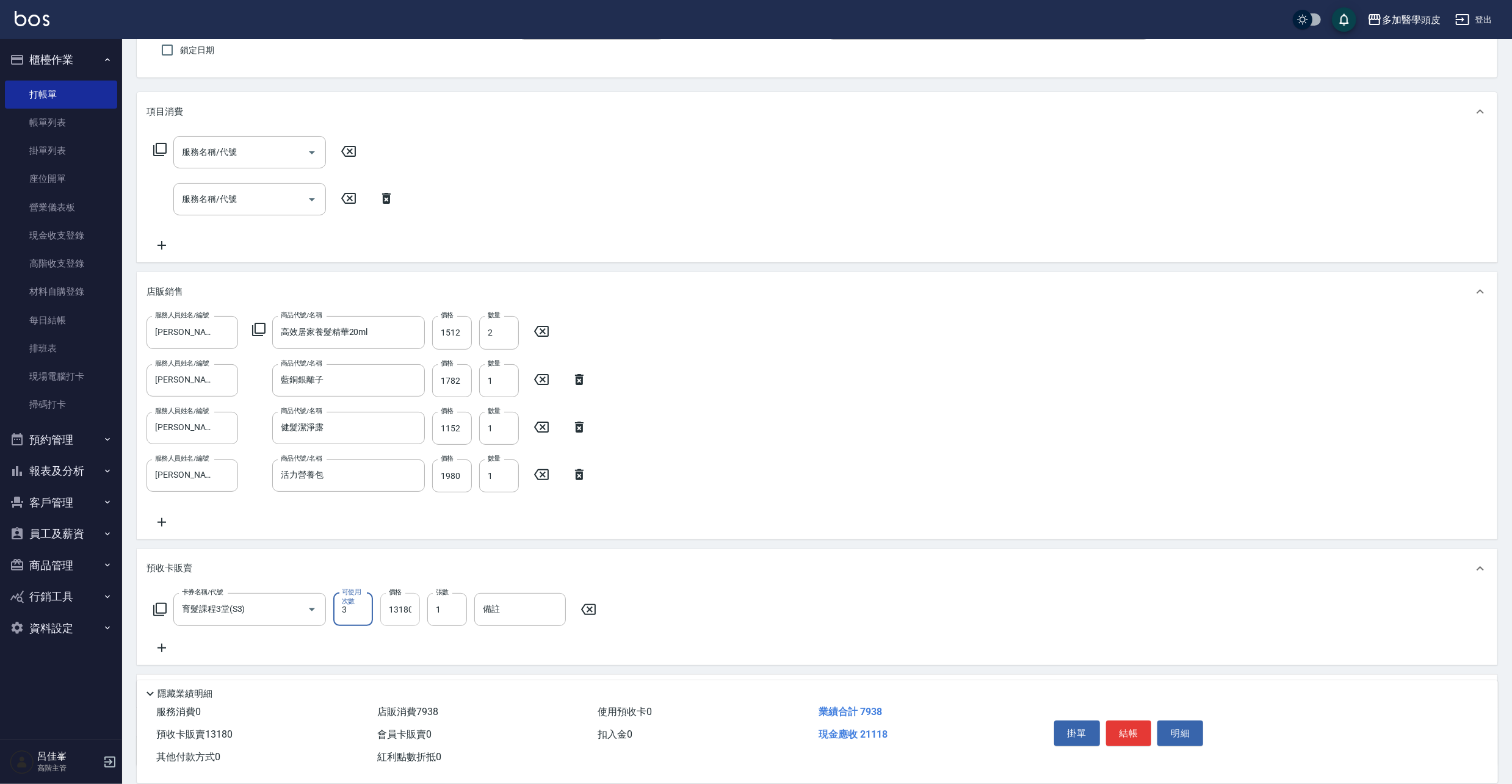
click at [416, 608] on input "13180" at bounding box center [399, 609] width 40 height 33
click at [413, 606] on input "118620" at bounding box center [399, 609] width 40 height 33
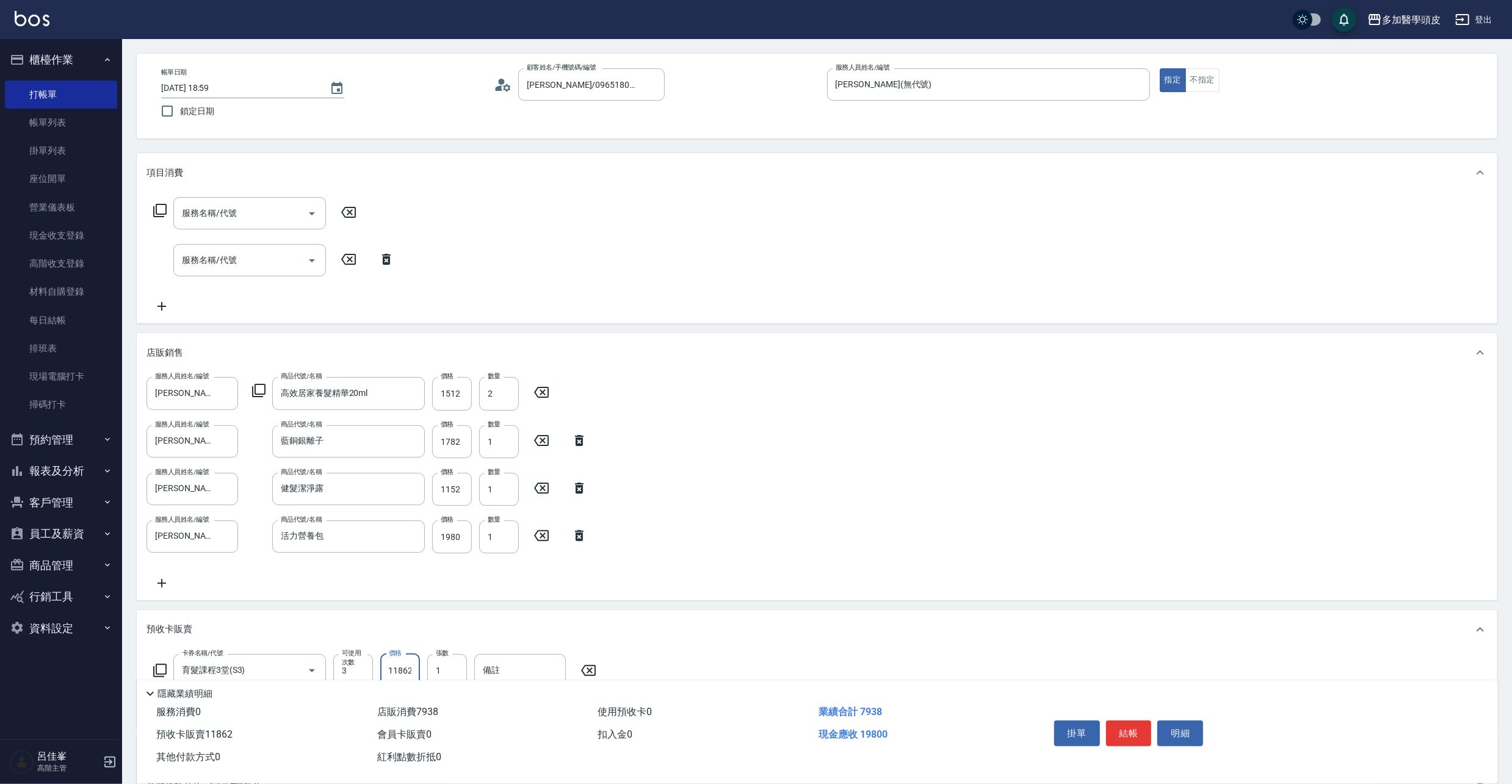
scroll to position [40, 0]
type input "11862"
click at [172, 357] on p "店販銷售" at bounding box center [165, 358] width 37 height 13
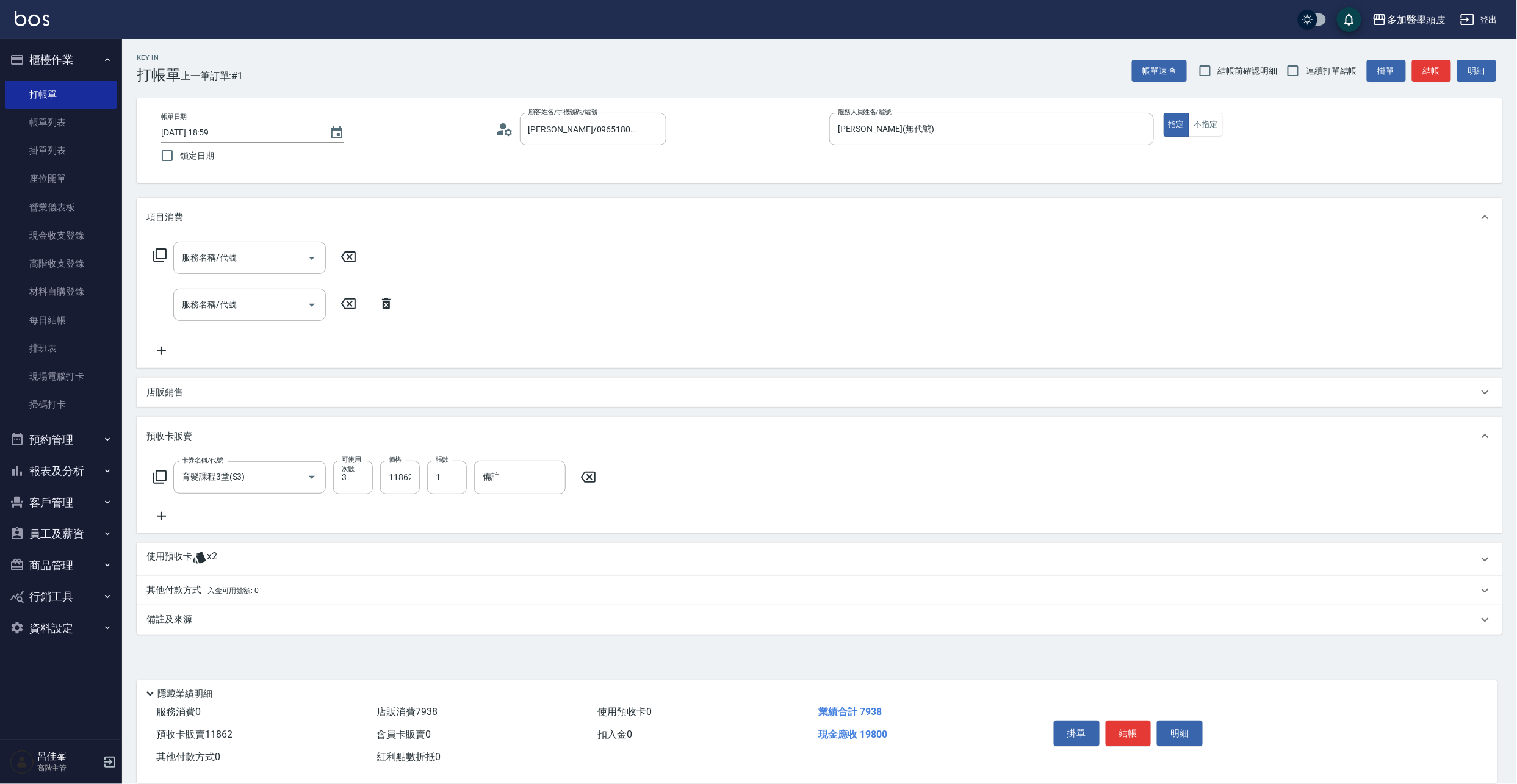
click at [172, 391] on p "店販銷售" at bounding box center [165, 393] width 37 height 13
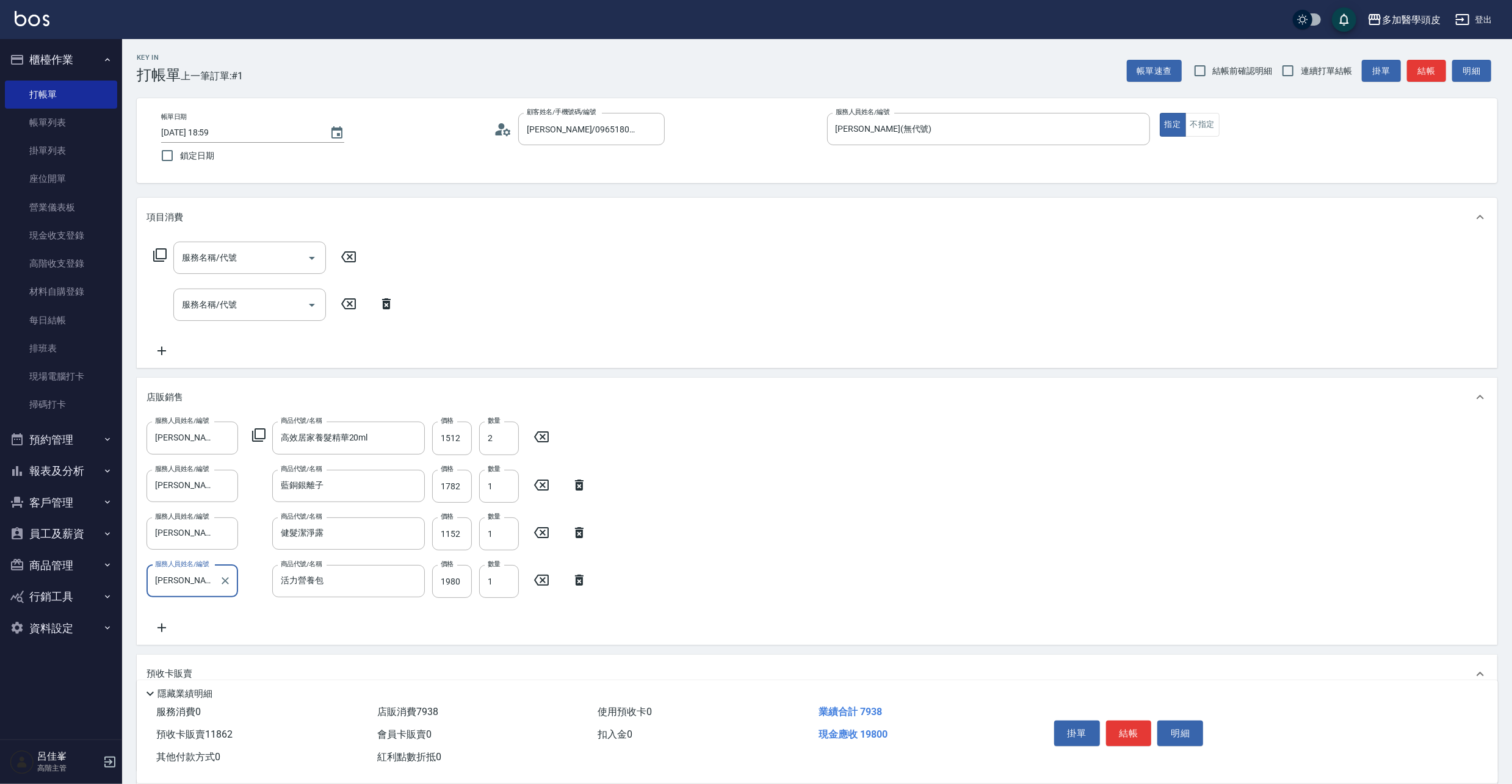
click at [162, 630] on icon at bounding box center [162, 628] width 9 height 9
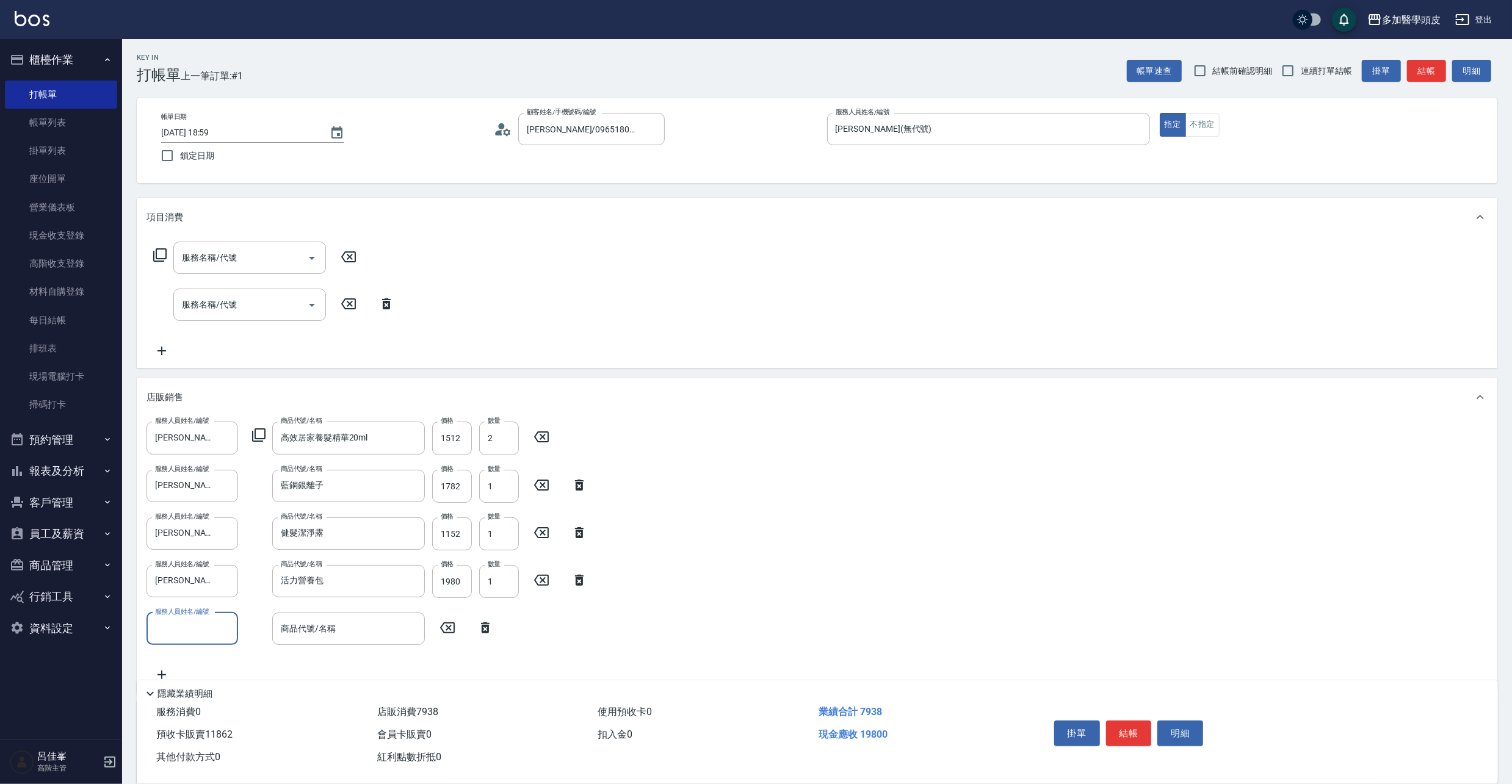
click at [228, 631] on input "服務人員姓名/編號" at bounding box center [192, 629] width 81 height 22
click at [233, 660] on div "[PERSON_NAME](無代號)" at bounding box center [192, 660] width 91 height 20
type input "[PERSON_NAME](無代號)"
click at [355, 625] on input "商品代號/名稱" at bounding box center [348, 629] width 142 height 22
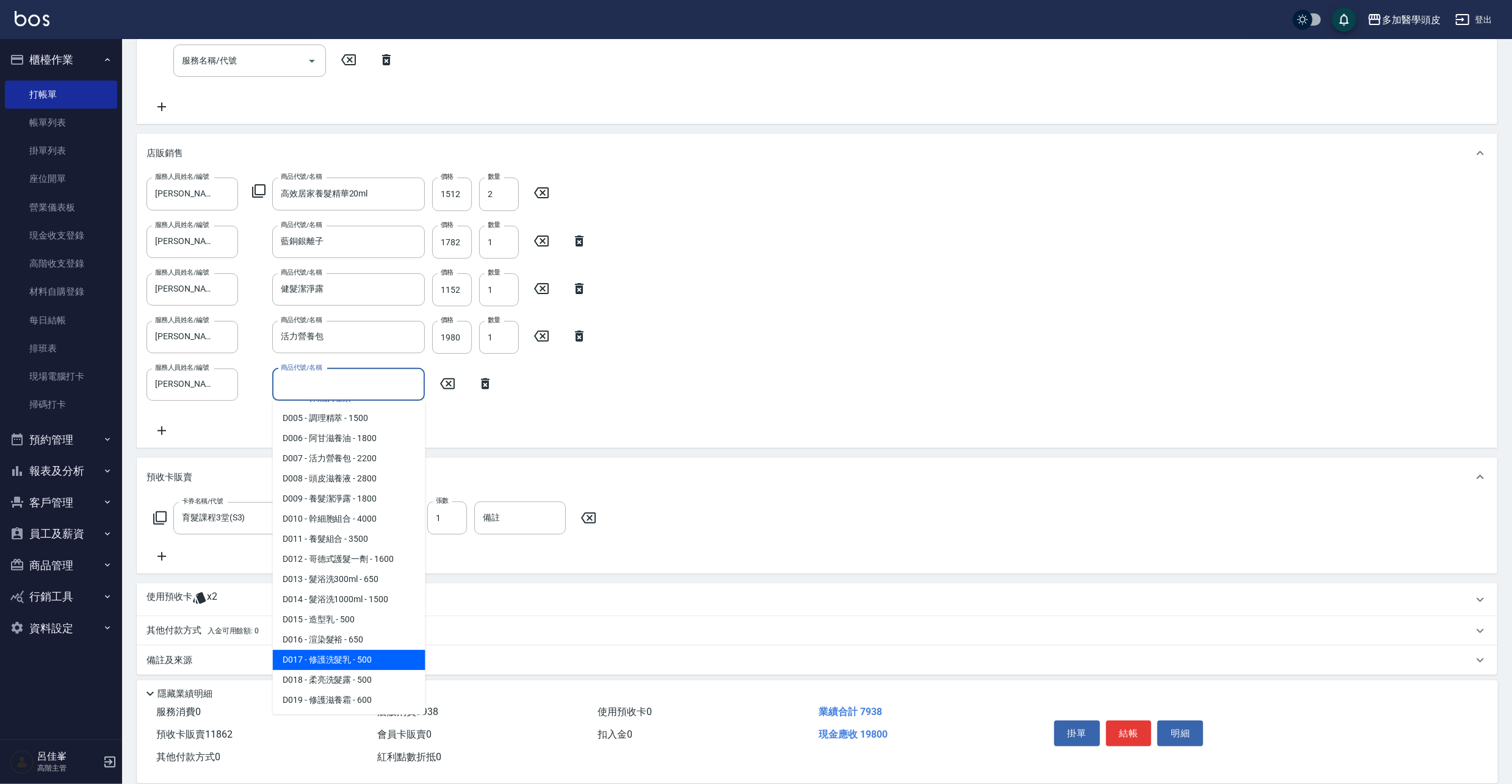
scroll to position [250, 0]
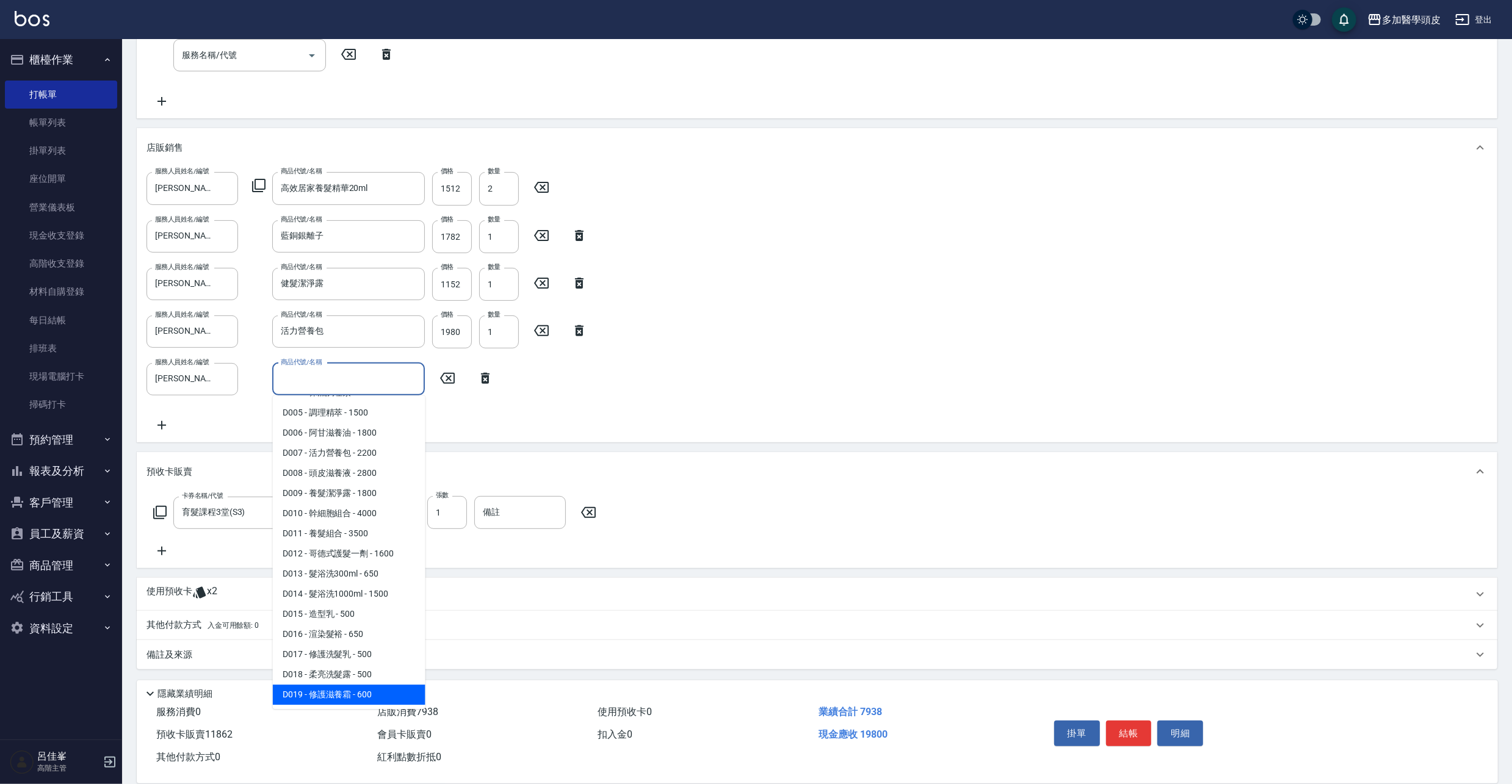
click at [345, 693] on span "D019 - 修護滋養霜 - 600" at bounding box center [349, 695] width 153 height 20
type input "修護滋養霜"
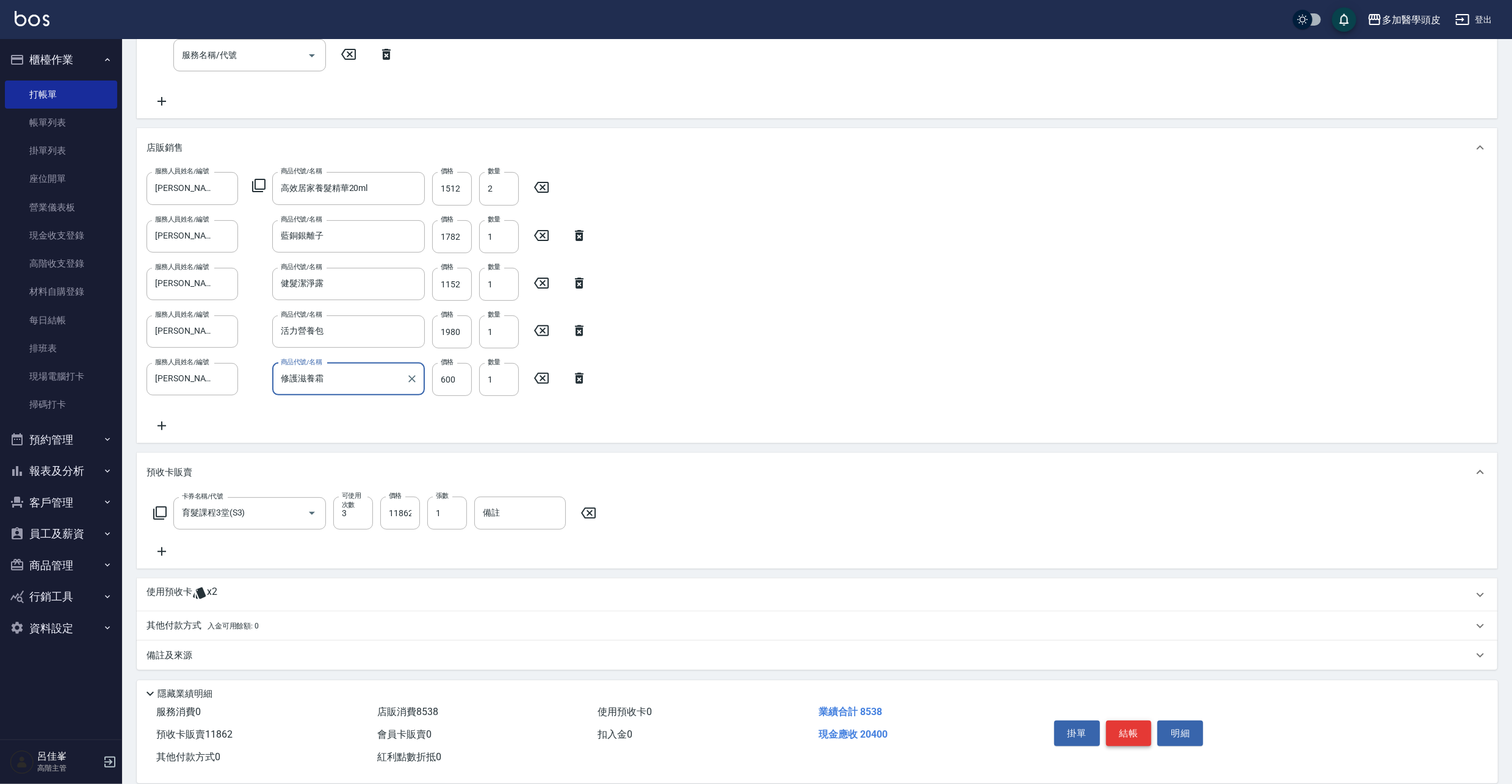
click at [1133, 729] on button "結帳" at bounding box center [1129, 734] width 46 height 26
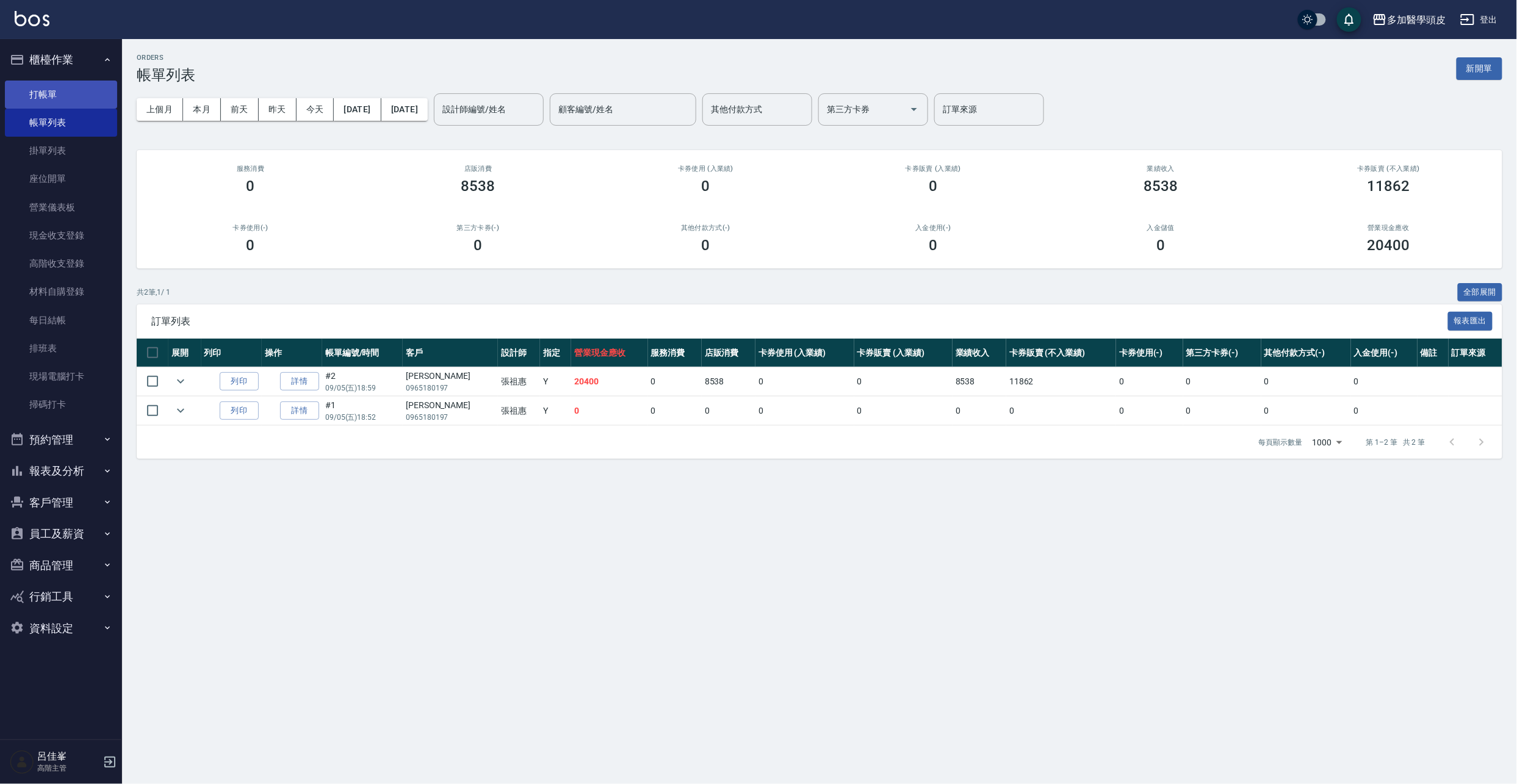
click at [81, 98] on link "打帳單" at bounding box center [61, 94] width 112 height 28
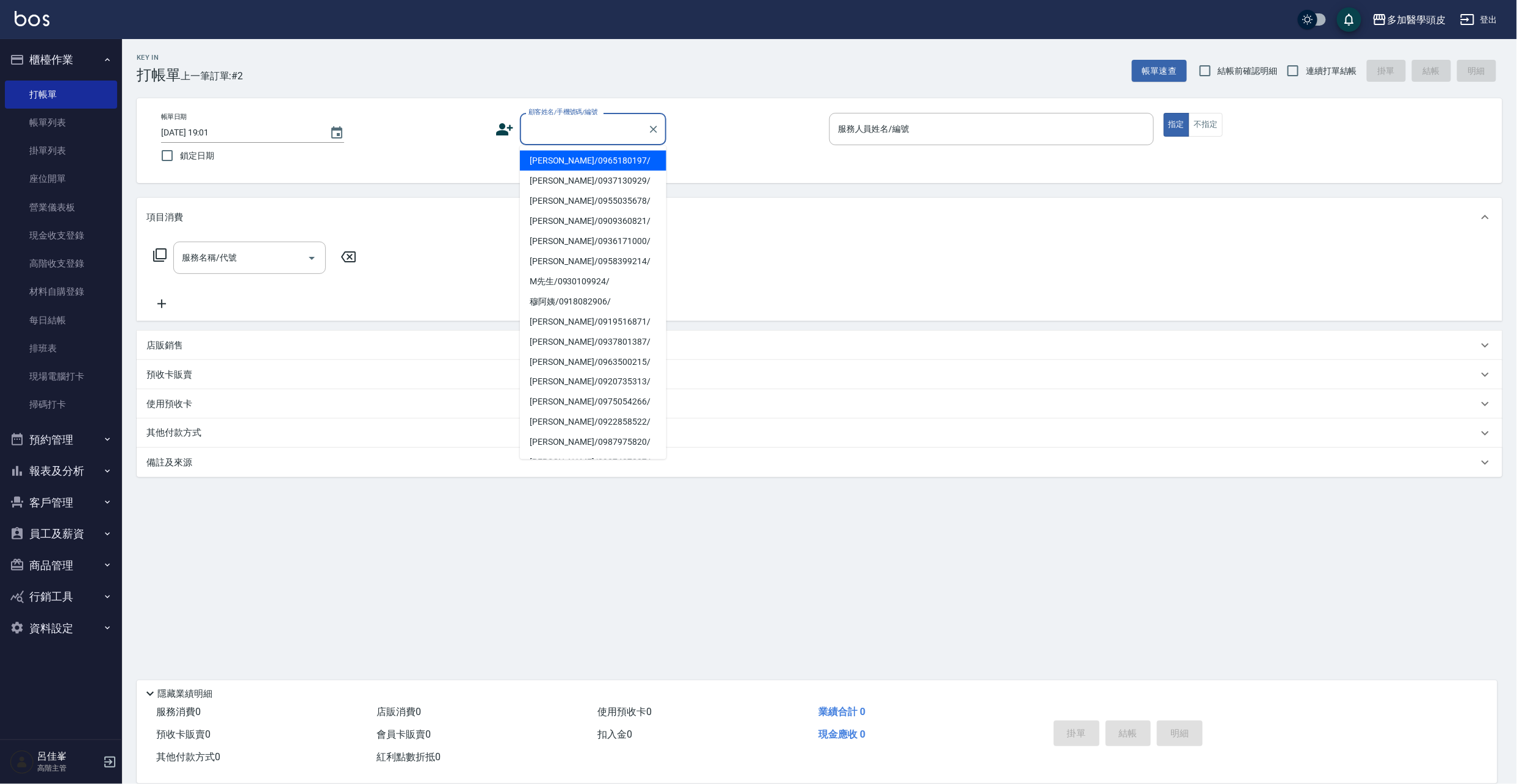
click at [549, 125] on input "顧客姓名/手機號碼/編號" at bounding box center [583, 129] width 117 height 22
click at [547, 159] on li "[PERSON_NAME]/0965180197/" at bounding box center [593, 161] width 147 height 20
type input "[PERSON_NAME]/0965180197/"
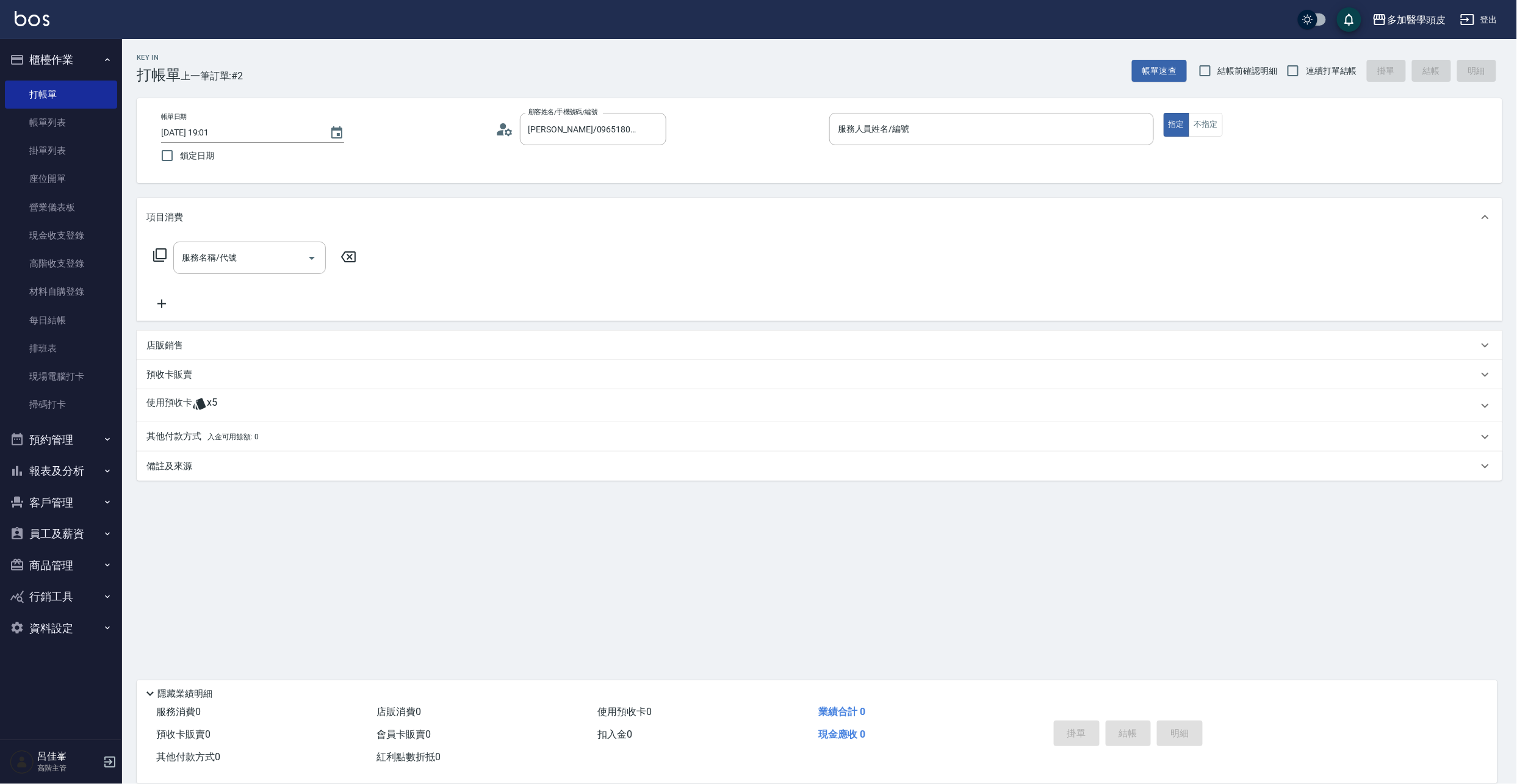
click at [215, 404] on span "x5" at bounding box center [212, 405] width 10 height 18
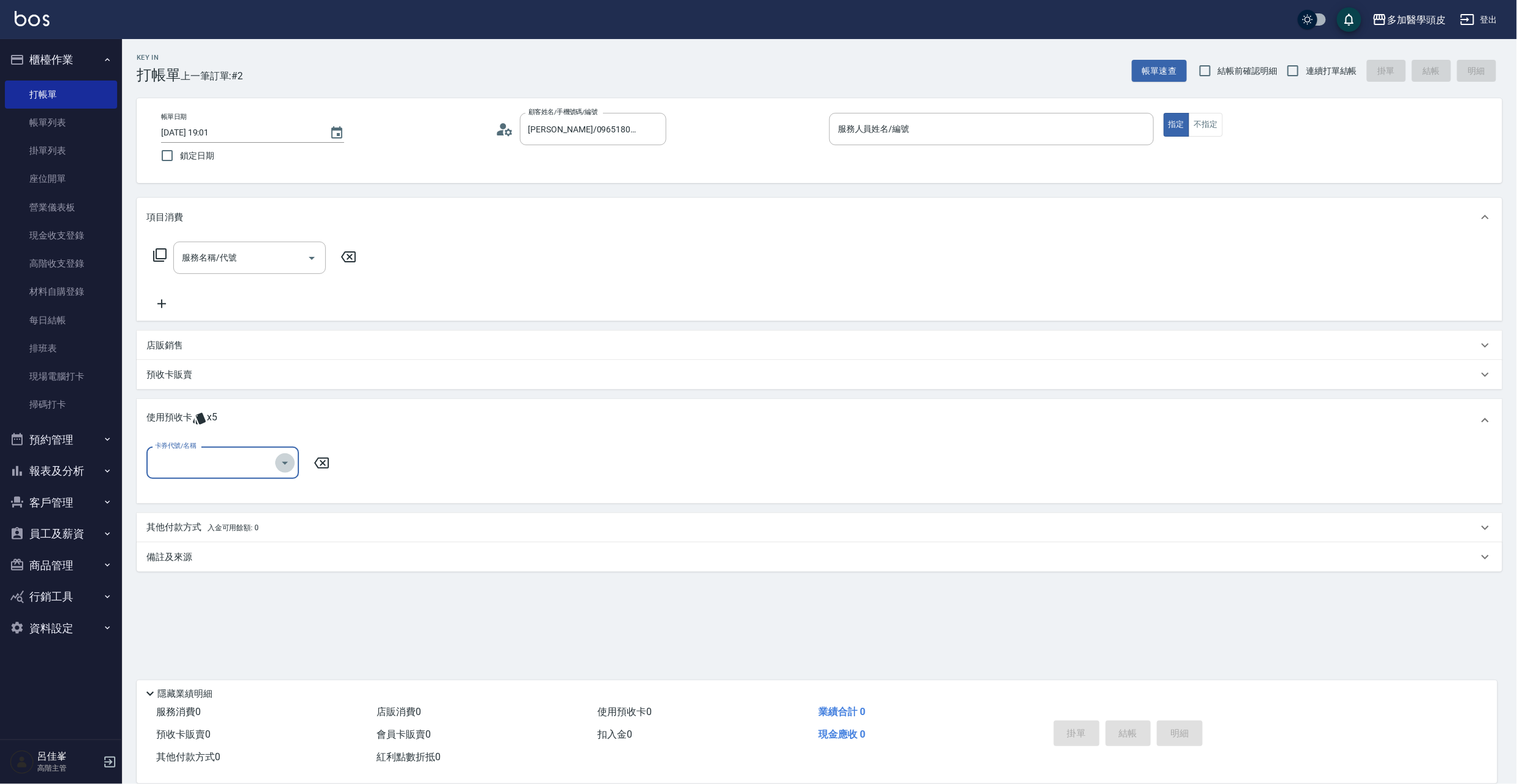
click at [288, 462] on icon "Open" at bounding box center [285, 463] width 14 height 14
click at [610, 135] on input "[PERSON_NAME]/0965180197/" at bounding box center [583, 129] width 117 height 22
click at [57, 133] on link "帳單列表" at bounding box center [61, 122] width 112 height 28
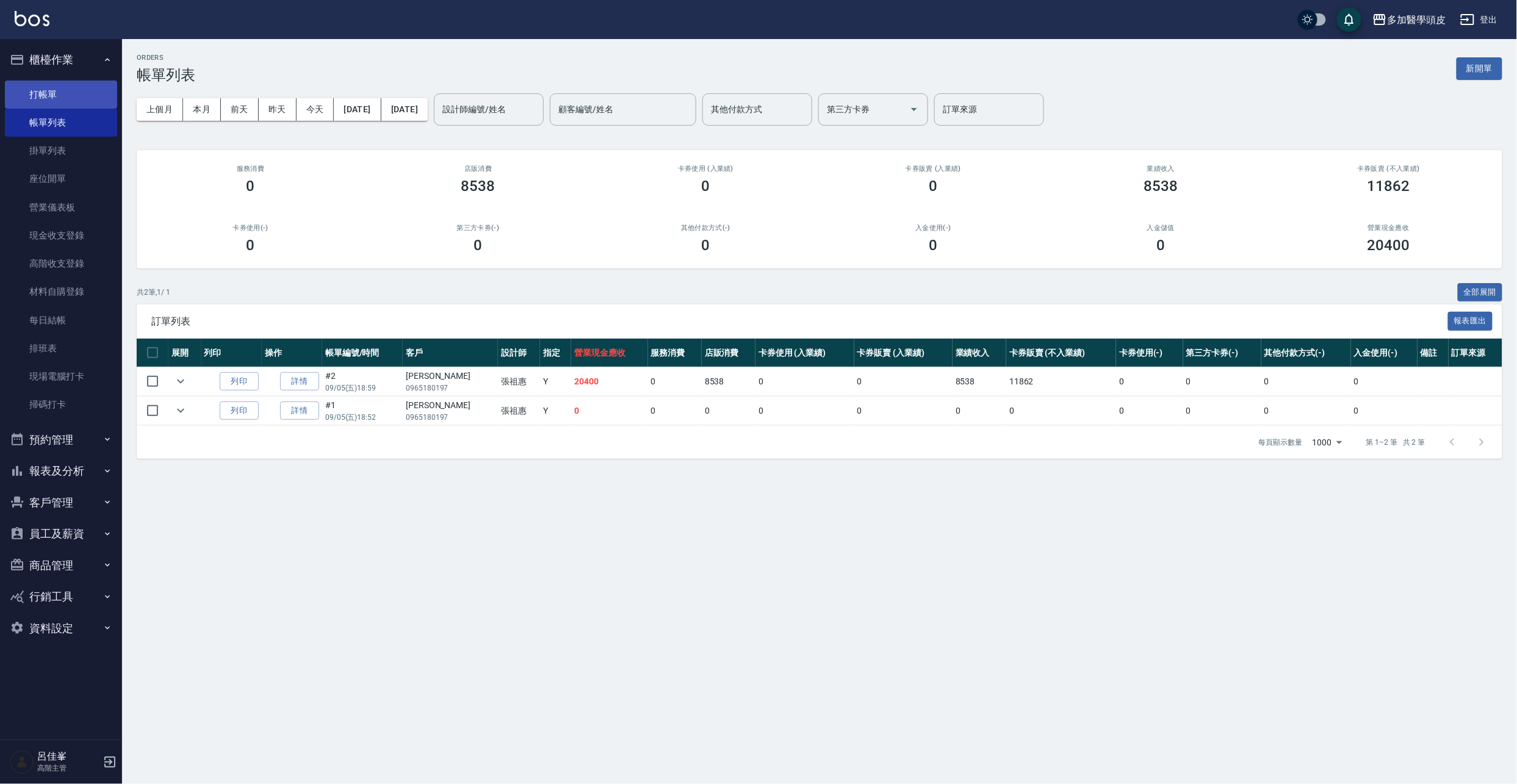
drag, startPoint x: 26, startPoint y: 95, endPoint x: 74, endPoint y: 99, distance: 48.2
click at [26, 94] on link "打帳單" at bounding box center [61, 94] width 112 height 28
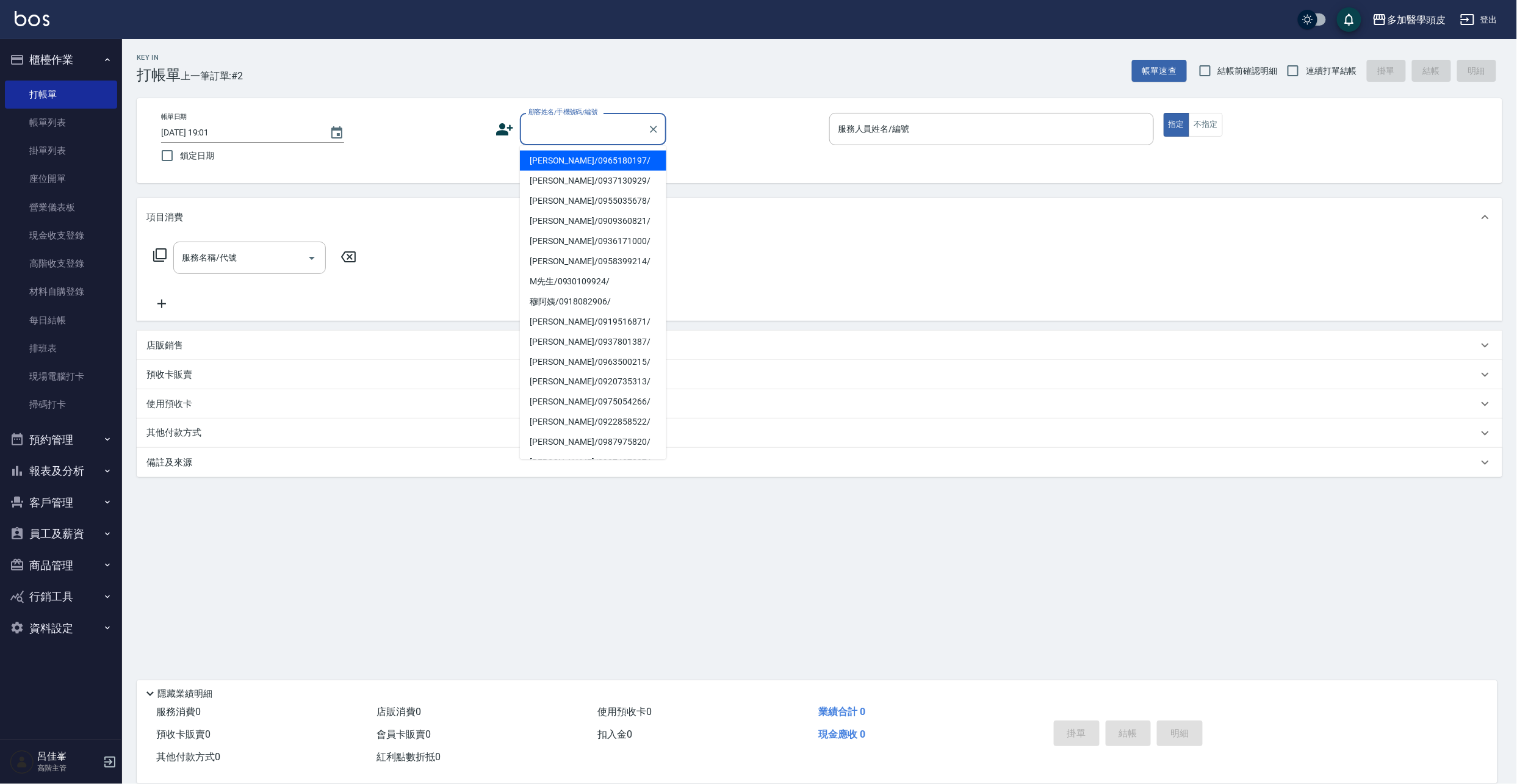
click at [572, 128] on input "顧客姓名/手機號碼/編號" at bounding box center [583, 129] width 117 height 22
click at [572, 219] on li "[PERSON_NAME]/0930885090/" at bounding box center [593, 216] width 147 height 20
type input "[PERSON_NAME]/0930885090/"
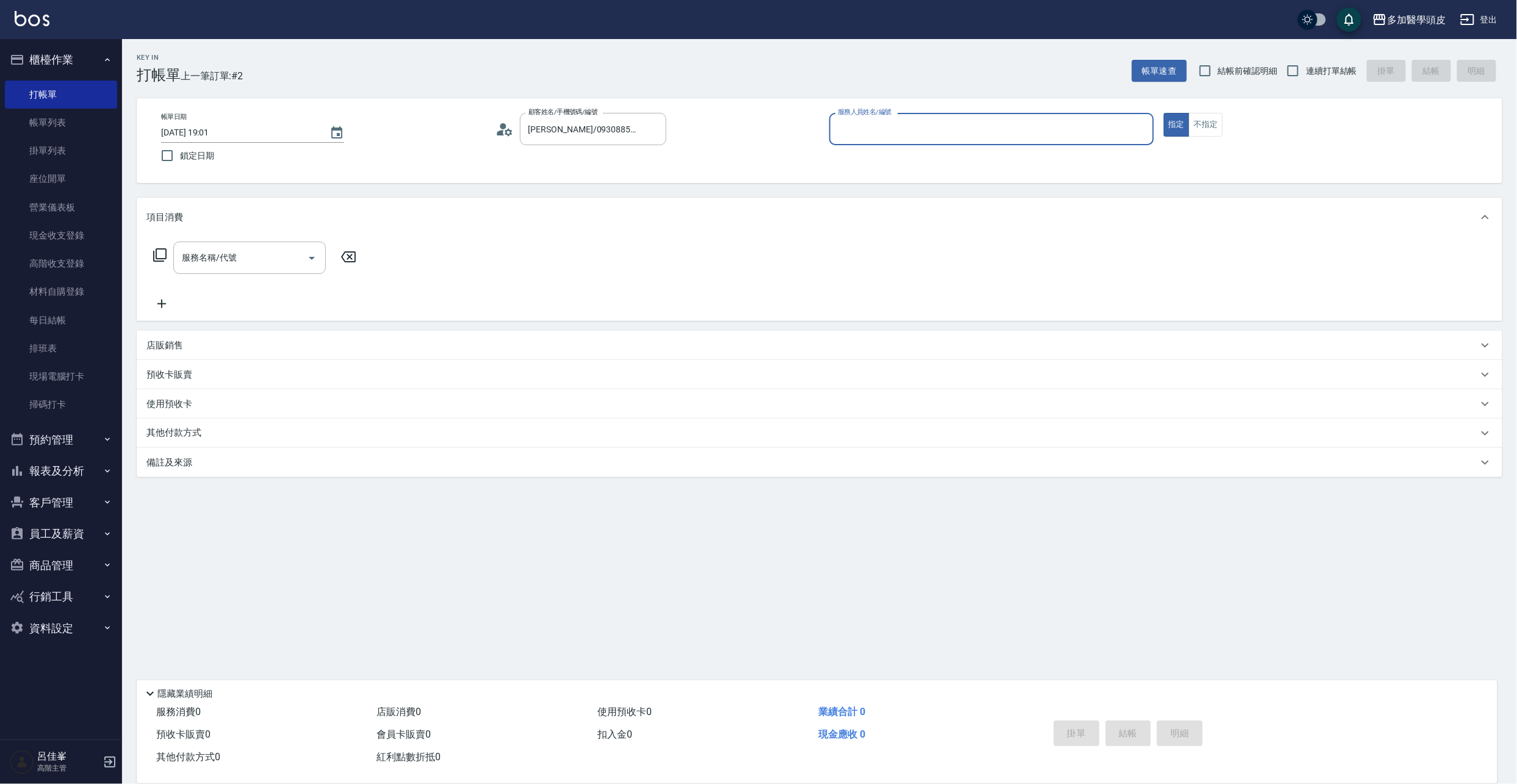
type input "[PERSON_NAME](無代號)"
click at [198, 404] on icon at bounding box center [199, 404] width 14 height 14
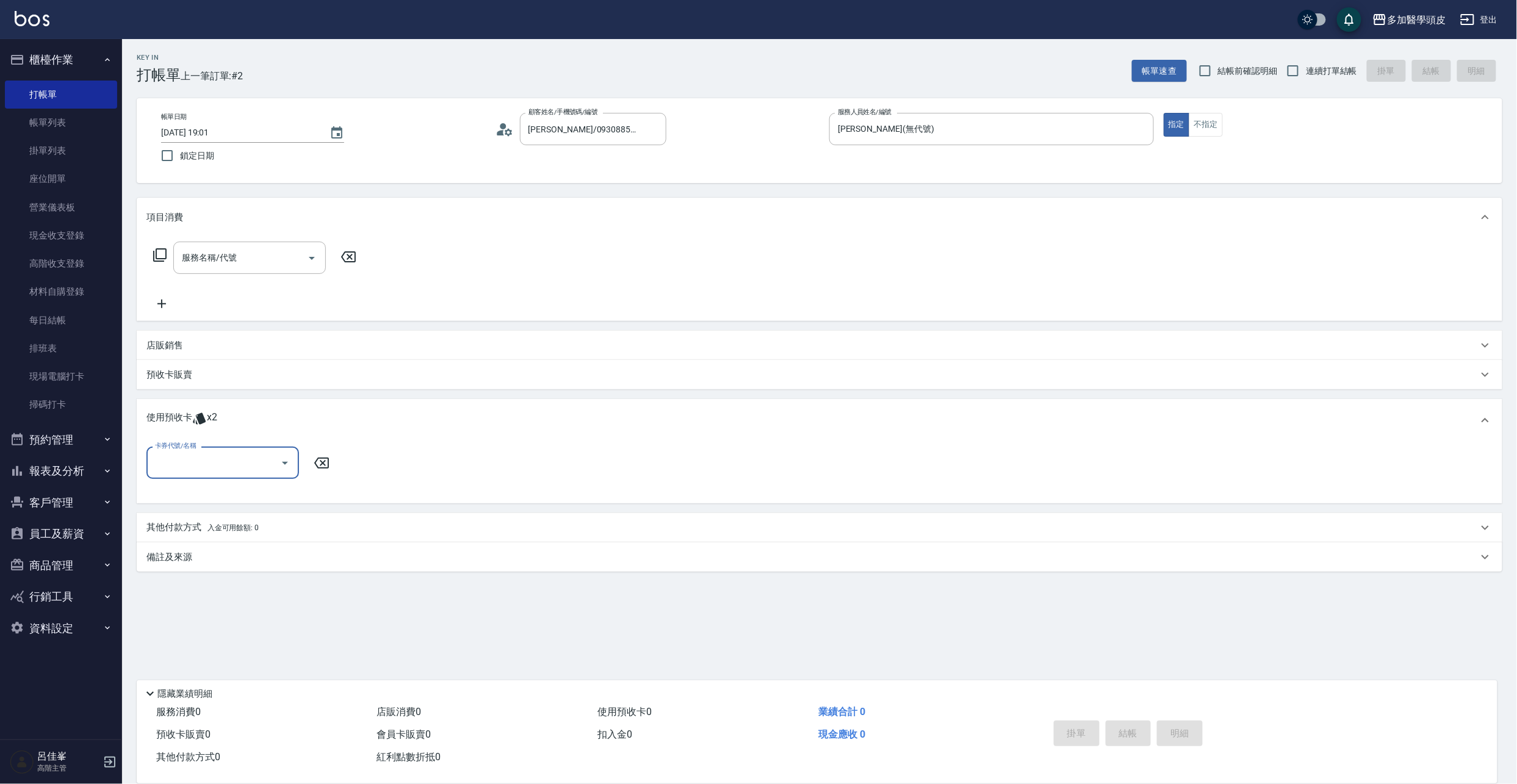
scroll to position [0, 0]
click at [287, 466] on icon "Open" at bounding box center [285, 463] width 14 height 14
click at [652, 132] on icon "Clear" at bounding box center [653, 129] width 12 height 12
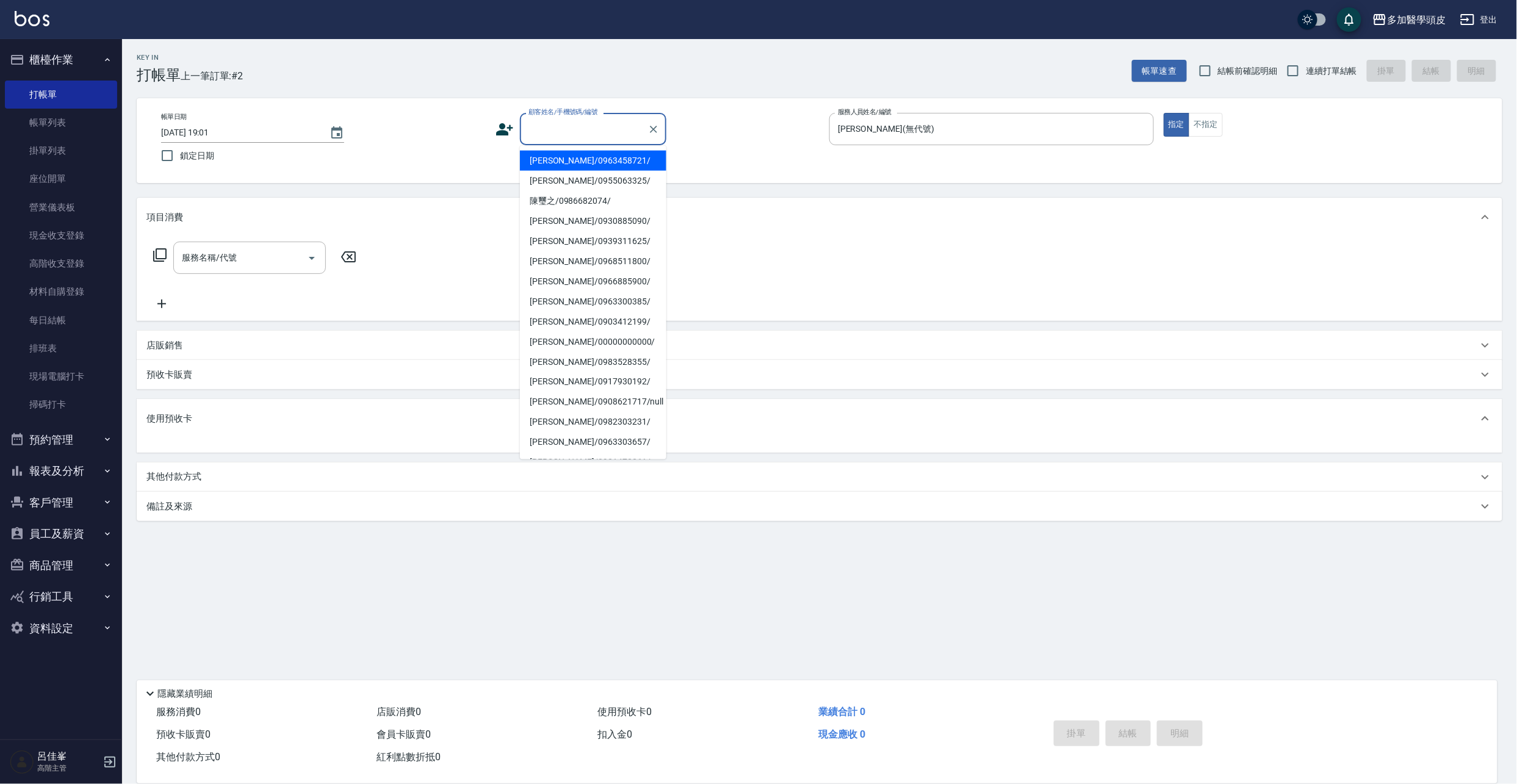
click at [601, 132] on input "顧客姓名/手機號碼/編號" at bounding box center [583, 129] width 117 height 22
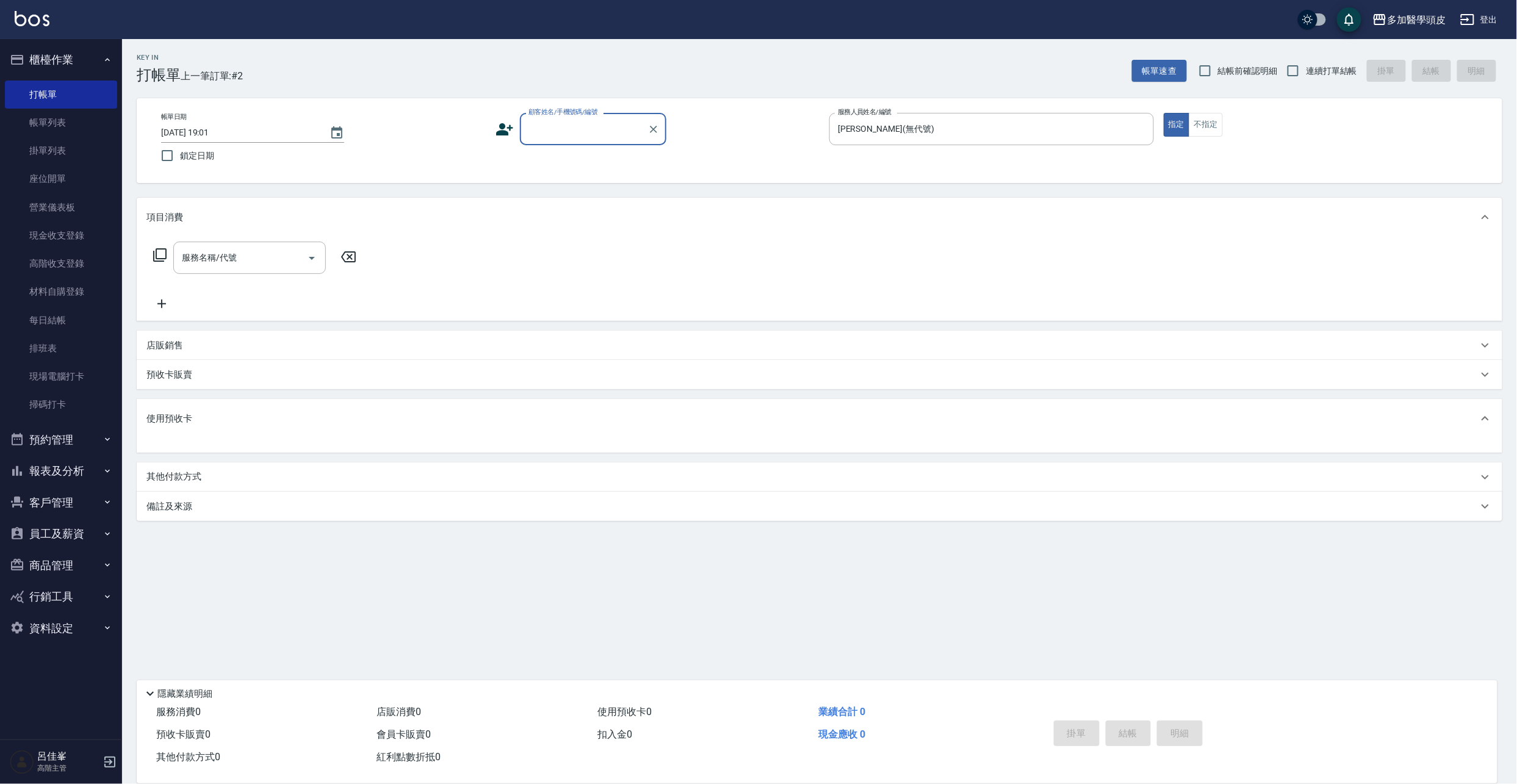
click at [569, 123] on input "顧客姓名/手機號碼/編號" at bounding box center [583, 129] width 117 height 22
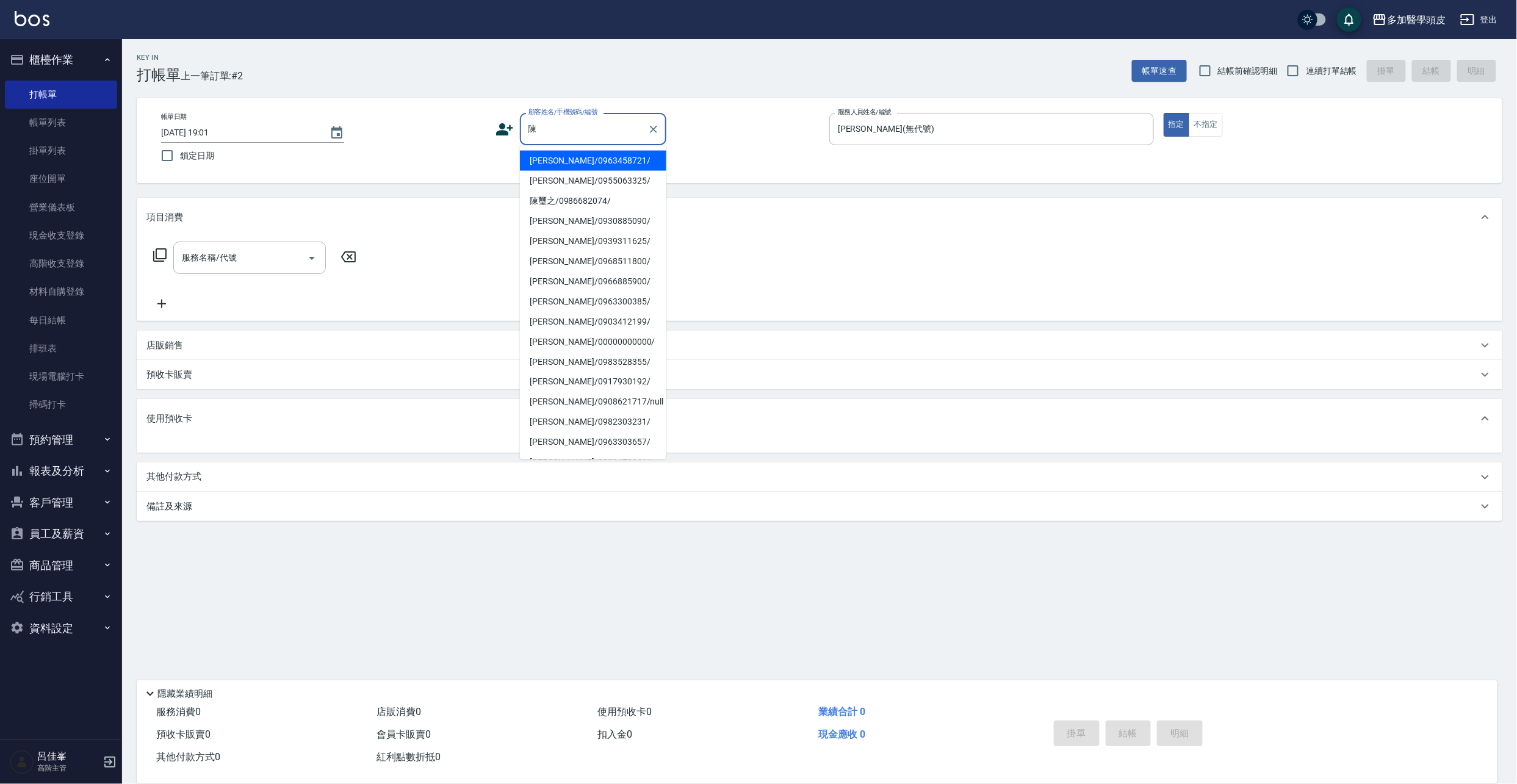
click at [569, 301] on li "[PERSON_NAME]/0963300385/" at bounding box center [593, 301] width 147 height 20
type input "[PERSON_NAME]/0963300385/"
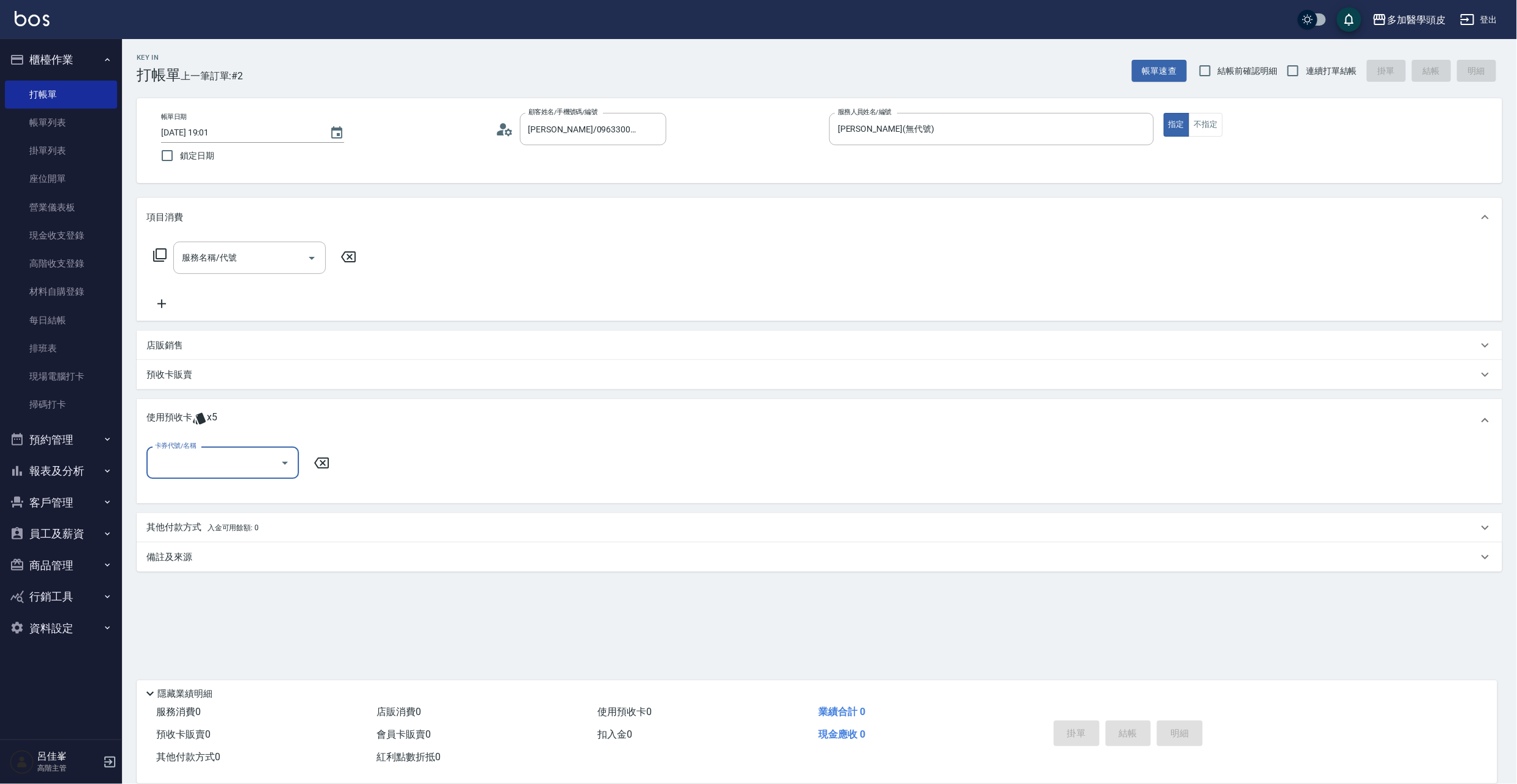
click at [207, 418] on span "x5" at bounding box center [212, 420] width 10 height 18
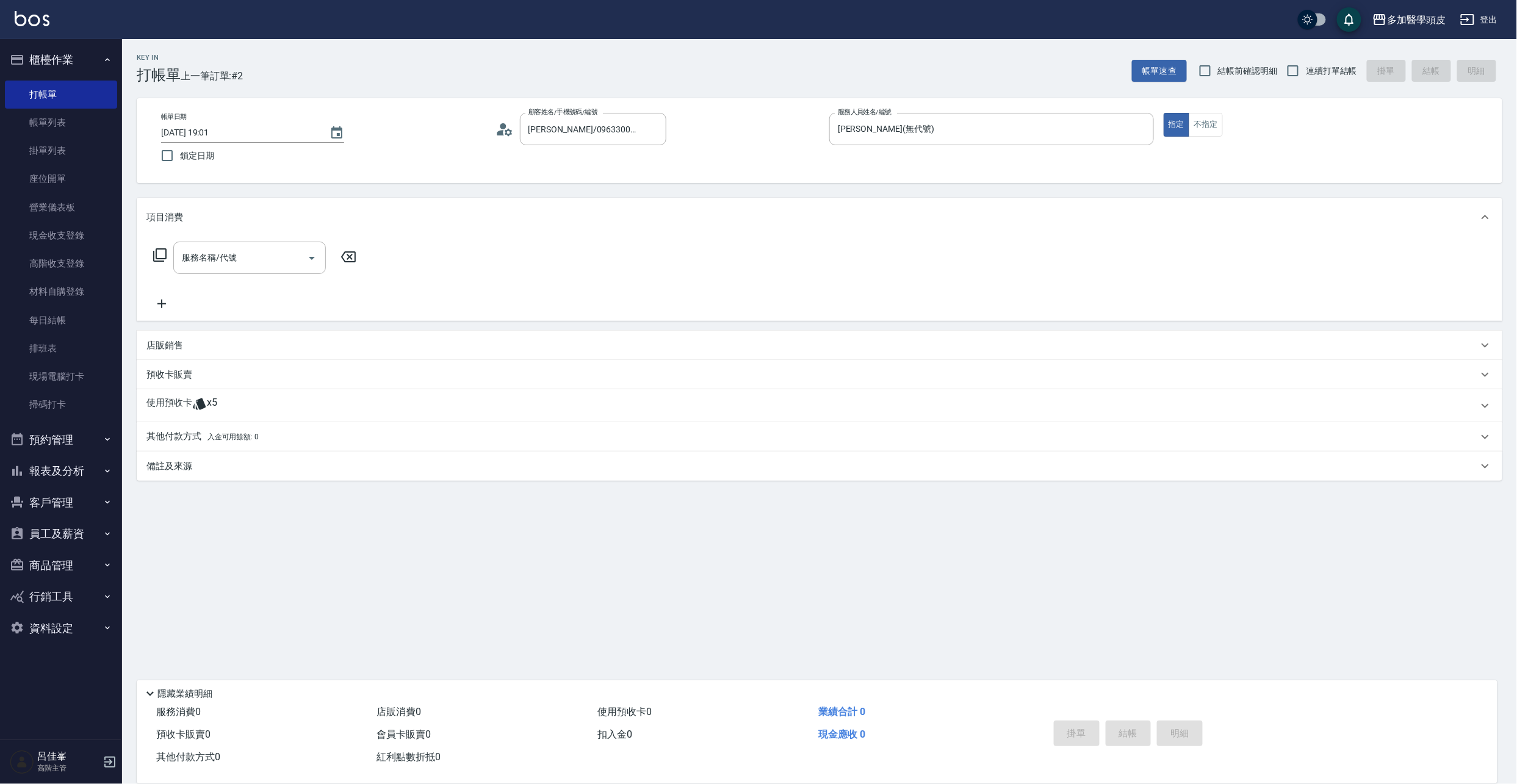
click at [211, 404] on span "x5" at bounding box center [212, 405] width 10 height 18
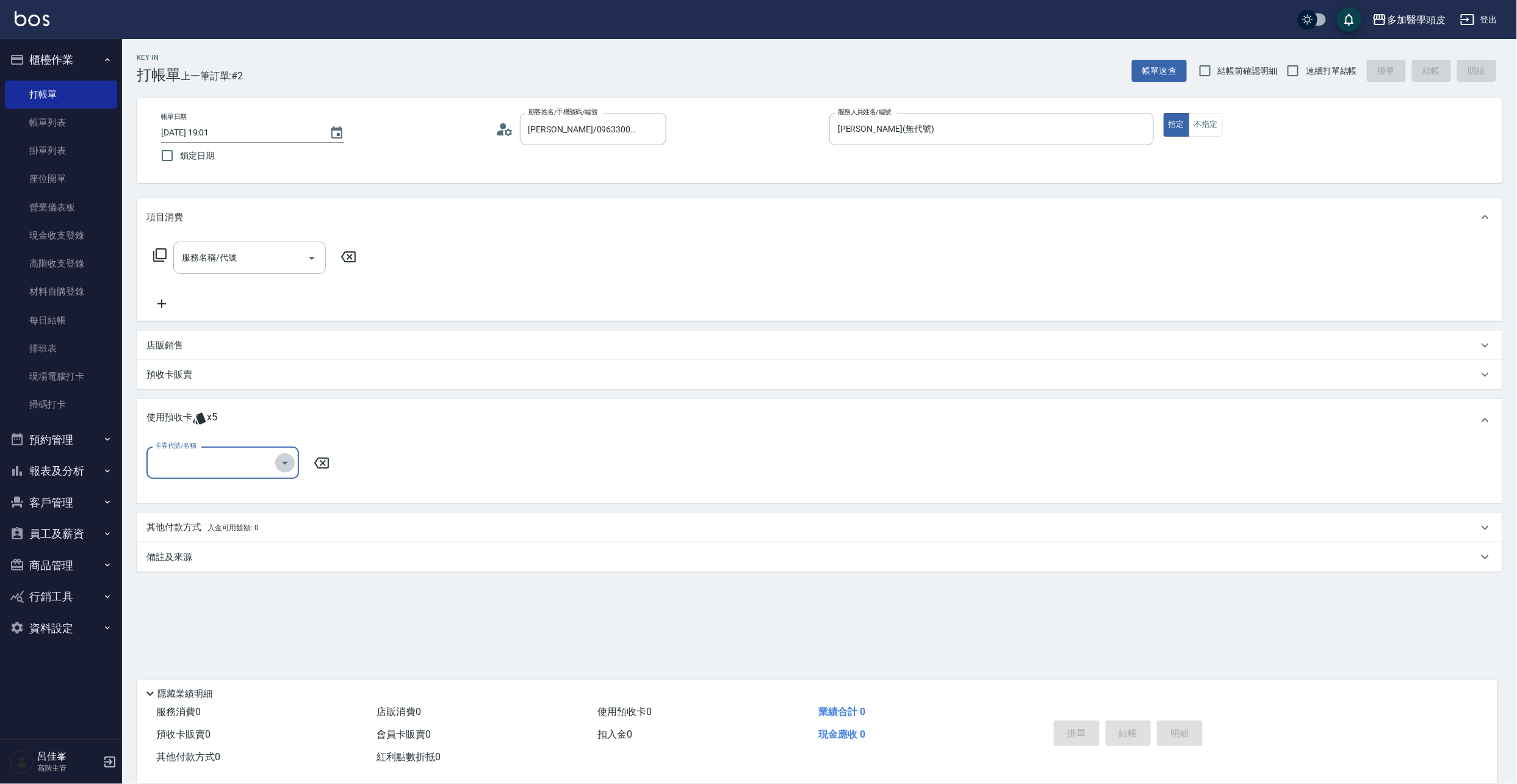
click at [287, 460] on icon "Open" at bounding box center [285, 463] width 14 height 14
